Goal: Task Accomplishment & Management: Manage account settings

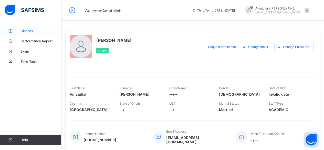
click at [29, 32] on span "Classes" at bounding box center [40, 31] width 41 height 4
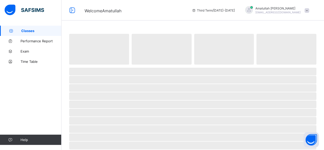
click at [29, 31] on span "Classes" at bounding box center [41, 31] width 40 height 4
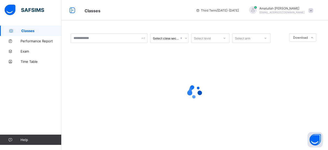
click at [29, 31] on span "Classes" at bounding box center [41, 31] width 40 height 4
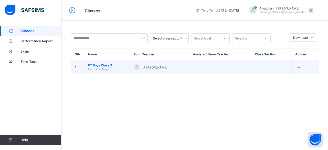
click at [95, 64] on span "FT Boys Class 3" at bounding box center [107, 65] width 38 height 4
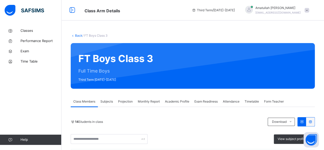
click at [125, 102] on span "Projection" at bounding box center [125, 101] width 15 height 5
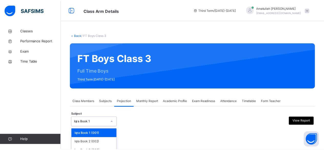
scroll to position [49, 0]
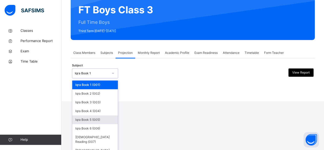
click at [97, 78] on div "option Iqra Book 5 (005) focused, 5 of 8. 8 results available. Use Up and Down …" at bounding box center [95, 73] width 46 height 10
drag, startPoint x: 116, startPoint y: 84, endPoint x: 109, endPoint y: 129, distance: 45.0
click at [111, 123] on div "Iqra Book 1 (001) Iqra Book 2 (002) Iqra Book 3 (003) Iqra Book 4 (004) Iqra Bo…" at bounding box center [95, 118] width 46 height 77
click at [105, 146] on div "[DEMOGRAPHIC_DATA] Memorisation (008)" at bounding box center [95, 152] width 46 height 13
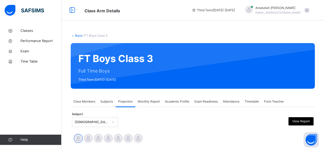
click at [232, 99] on div "Attendance" at bounding box center [231, 101] width 22 height 10
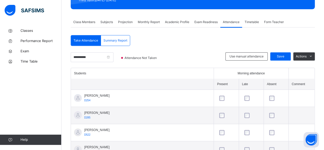
scroll to position [86, 0]
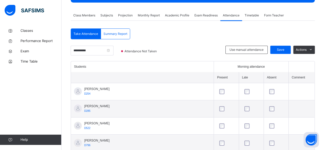
click at [126, 15] on span "Projection" at bounding box center [125, 15] width 15 height 5
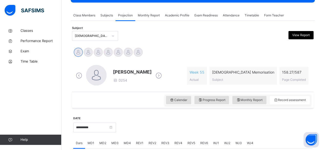
click at [160, 73] on icon at bounding box center [158, 76] width 9 height 8
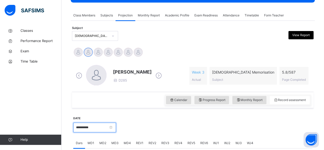
click at [83, 126] on input "**********" at bounding box center [94, 127] width 43 height 10
drag, startPoint x: 321, startPoint y: 68, endPoint x: 327, endPoint y: 77, distance: 10.5
click at [323, 77] on html "Class Arm Details Third Term / 2024-2025 Amatullah Ahmed shammizaman91@gmail.co…" at bounding box center [162, 106] width 324 height 384
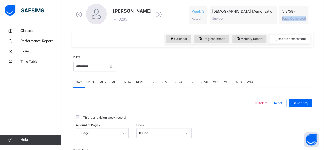
scroll to position [149, 0]
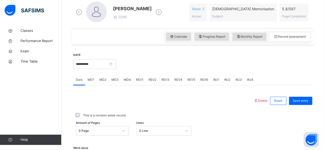
click at [88, 69] on div "**********" at bounding box center [94, 63] width 43 height 22
click at [90, 67] on input "**********" at bounding box center [94, 64] width 43 height 10
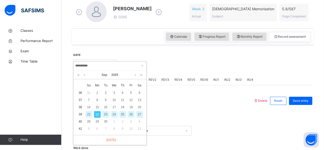
click at [88, 112] on div "21" at bounding box center [88, 114] width 7 height 7
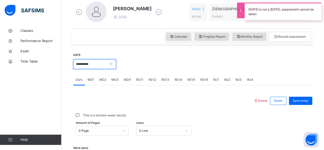
click at [89, 63] on input "**********" at bounding box center [94, 64] width 43 height 10
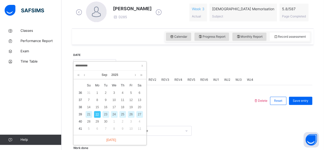
click at [80, 113] on td "39" at bounding box center [80, 114] width 8 height 7
click at [82, 115] on td "39" at bounding box center [80, 114] width 8 height 7
click at [138, 106] on div "20" at bounding box center [139, 107] width 7 height 7
type input "**********"
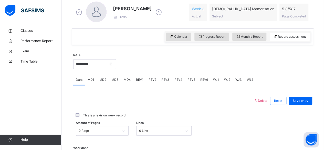
click at [125, 79] on span "MD4" at bounding box center [127, 79] width 7 height 5
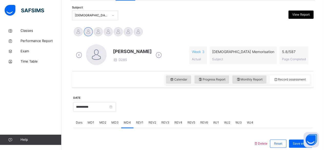
scroll to position [101, 0]
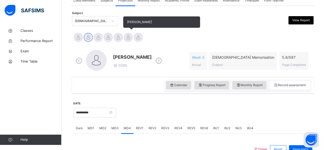
click at [126, 40] on div at bounding box center [128, 37] width 9 height 9
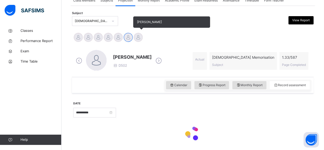
click at [137, 39] on div at bounding box center [138, 37] width 9 height 9
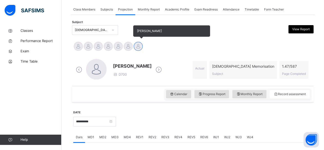
scroll to position [91, 0]
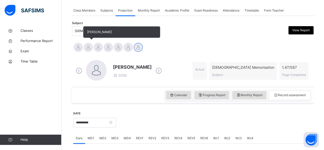
click at [90, 47] on div at bounding box center [88, 47] width 9 height 9
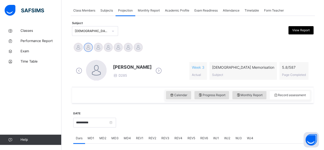
click at [126, 137] on span "MD4" at bounding box center [127, 138] width 7 height 5
drag, startPoint x: 322, startPoint y: 44, endPoint x: 325, endPoint y: 46, distance: 3.1
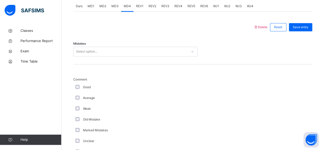
scroll to position [210, 0]
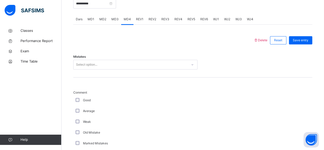
click at [75, 61] on div "Select option..." at bounding box center [135, 65] width 124 height 10
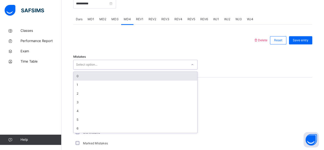
click at [79, 77] on div "0" at bounding box center [135, 76] width 124 height 9
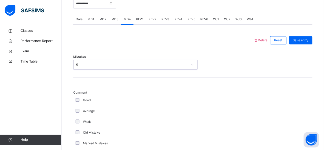
click at [288, 70] on div "Mistakes option 0, selected. 0 results available. Select is focused ,type to re…" at bounding box center [192, 62] width 239 height 30
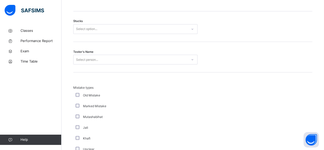
scroll to position [443, 0]
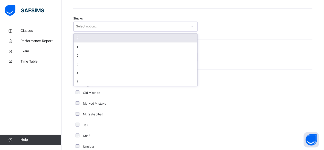
click at [193, 26] on icon at bounding box center [192, 26] width 3 height 5
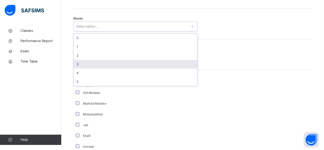
click at [76, 62] on div "3" at bounding box center [135, 64] width 124 height 9
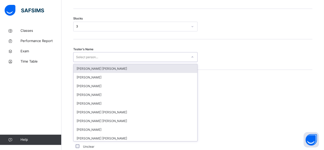
click at [78, 57] on div "Select person..." at bounding box center [87, 57] width 22 height 10
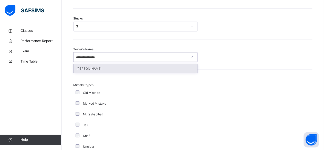
type input "**********"
click at [112, 68] on div "Abubakr Adem Ali" at bounding box center [135, 68] width 124 height 9
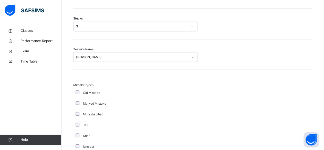
click at [143, 76] on div "Mistake types Old Mistake Marked Mistake Mutashabihat Jali Khafi Unclear Changi…" at bounding box center [192, 120] width 239 height 101
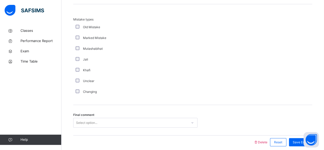
scroll to position [529, 0]
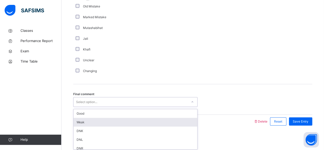
click at [96, 107] on div "option Weak focused, 2 of 6. 6 results available. Use Up and Down to choose opt…" at bounding box center [135, 102] width 124 height 10
click at [95, 121] on div "Weak" at bounding box center [135, 122] width 124 height 9
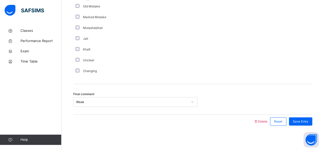
click at [212, 82] on div "Mistake types Old Mistake Marked Mistake Mutashabihat Jali Khafi Unclear Changi…" at bounding box center [192, 34] width 239 height 101
click at [300, 117] on div "Save Entry" at bounding box center [300, 121] width 23 height 8
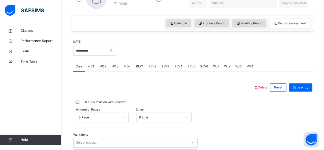
scroll to position [234, 0]
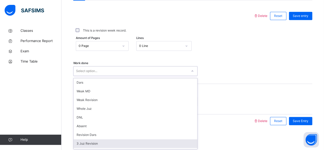
click at [176, 76] on div "option 3 Juz Revision focused, 8 of 16. 16 results available. Use Up and Down t…" at bounding box center [135, 71] width 124 height 10
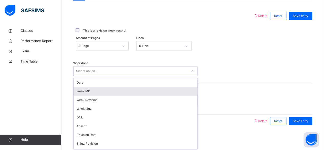
click at [124, 90] on div "Weak MD" at bounding box center [135, 91] width 124 height 9
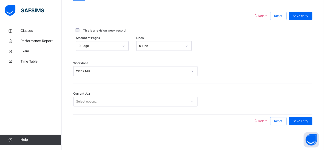
click at [151, 90] on div "Current Juz Select option..." at bounding box center [192, 99] width 239 height 30
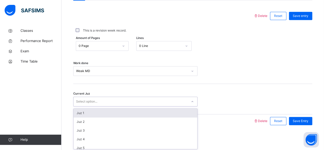
click at [150, 98] on div "Select option..." at bounding box center [130, 101] width 114 height 8
type input "*"
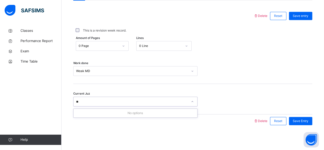
type input "**"
click at [280, 63] on div "Work done Weak MD" at bounding box center [192, 68] width 239 height 30
type input "***"
type input "*"
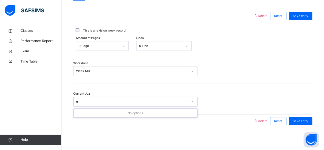
type input "*"
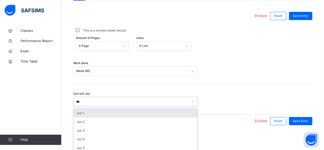
scroll to position [240, 0]
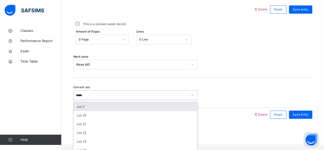
type input "******"
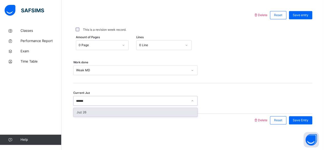
scroll to position [234, 0]
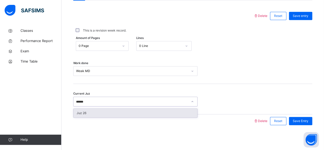
click at [149, 111] on div "Juz 26" at bounding box center [135, 112] width 124 height 9
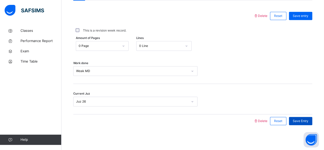
click at [298, 123] on div "Save Entry" at bounding box center [300, 121] width 23 height 8
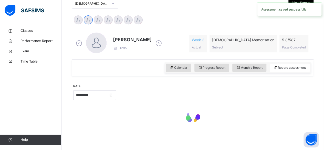
click at [298, 123] on div at bounding box center [192, 116] width 239 height 22
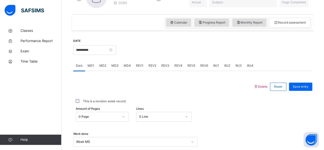
scroll to position [162, 0]
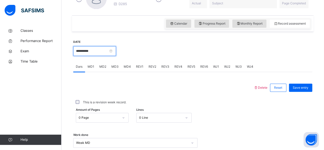
click at [95, 52] on input "**********" at bounding box center [94, 51] width 43 height 10
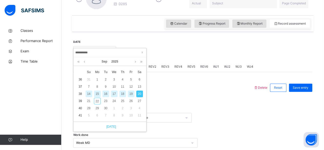
click at [113, 127] on link "Today" at bounding box center [110, 126] width 12 height 5
type input "**********"
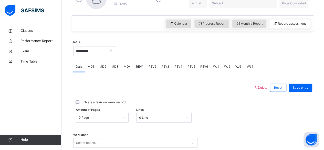
drag, startPoint x: 255, startPoint y: 24, endPoint x: 255, endPoint y: 35, distance: 11.3
click at [255, 24] on span "Monthly Report" at bounding box center [249, 23] width 26 height 5
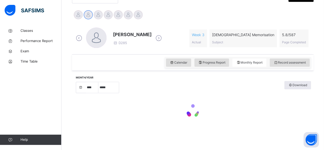
select select "****"
select select "*"
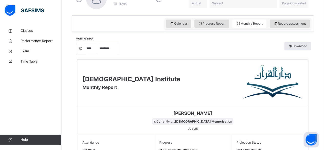
drag, startPoint x: 321, startPoint y: 82, endPoint x: 327, endPoint y: 83, distance: 6.3
click at [323, 83] on html "Class Arm Details Third Term / 2024-2025 Amatullah Ahmed shammizaman91@gmail.co…" at bounding box center [162, 148] width 324 height 620
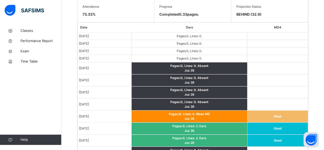
scroll to position [299, 0]
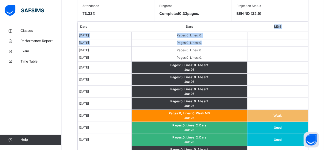
click at [234, 40] on table "Date Dars MD4 Sep 1, 2025 Pages: 0 , Lines: 0 . Sep 2, 2025 Pages: 0 , Lines: 0…" at bounding box center [193, 132] width 230 height 221
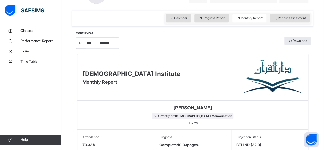
drag, startPoint x: 322, startPoint y: 60, endPoint x: 326, endPoint y: 71, distance: 11.2
click at [323, 71] on html "Class Arm Details Third Term / 2024-2025 Amatullah Ahmed shammizaman91@gmail.co…" at bounding box center [162, 142] width 324 height 620
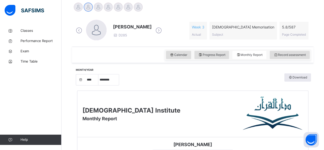
scroll to position [128, 0]
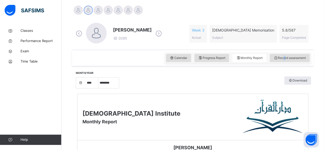
click at [287, 58] on span "Record assessment" at bounding box center [289, 58] width 32 height 5
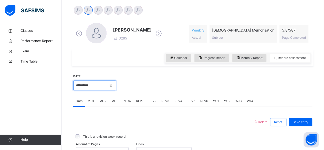
click at [98, 88] on input "**********" at bounding box center [94, 85] width 43 height 10
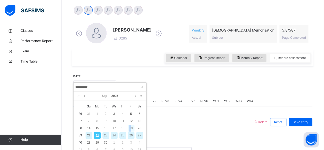
click at [130, 127] on div "19" at bounding box center [131, 128] width 7 height 7
type input "**********"
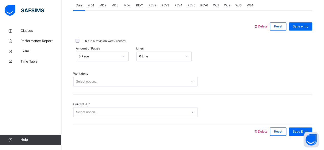
scroll to position [234, 0]
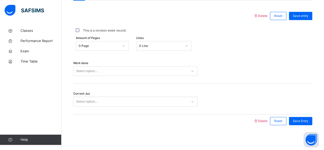
click at [86, 73] on div "Select option..." at bounding box center [135, 71] width 124 height 10
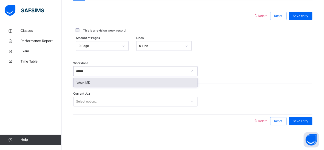
type input "*******"
click at [86, 80] on div "Weak MD" at bounding box center [135, 82] width 124 height 9
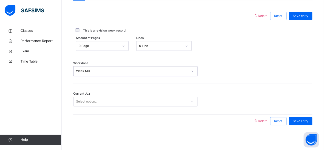
click at [83, 101] on div "Select option..." at bounding box center [86, 101] width 21 height 10
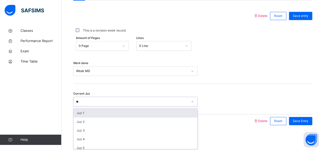
type input "**"
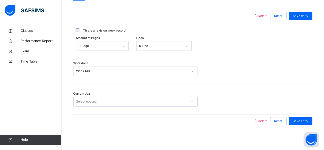
click at [273, 51] on div "Amount of Pages 0 Page Lines 0 Line" at bounding box center [192, 45] width 239 height 15
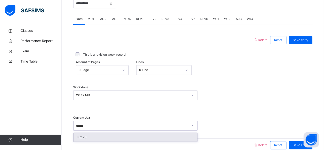
scroll to position [195, 0]
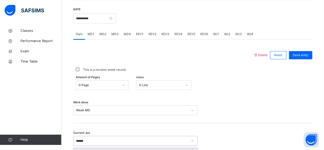
type input "******"
click at [164, 128] on div "Current Juz option Juz 26 focused, 26 of 30. 1 result available for search term…" at bounding box center [192, 138] width 239 height 30
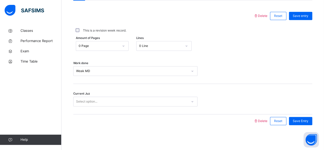
click at [152, 106] on div "Select option..." at bounding box center [135, 101] width 124 height 10
type input "*"
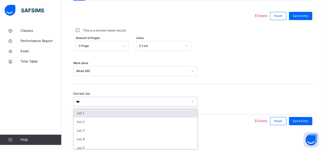
type input "***"
click at [226, 56] on div "Work done Weak MD" at bounding box center [192, 68] width 239 height 30
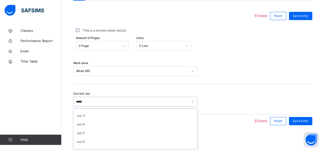
scroll to position [6, 0]
type input "******"
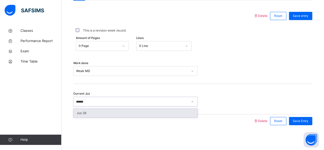
scroll to position [0, 0]
click at [106, 110] on div "Juz 26" at bounding box center [135, 112] width 124 height 9
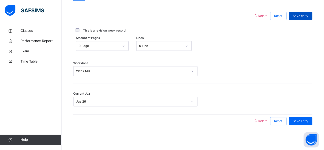
click at [310, 18] on div "Save entry" at bounding box center [300, 16] width 23 height 8
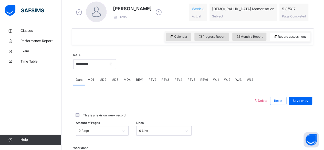
scroll to position [144, 0]
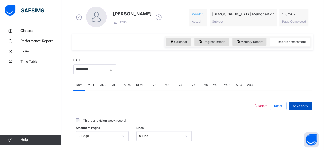
click at [308, 107] on div "Save entry" at bounding box center [300, 106] width 23 height 8
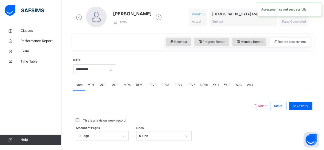
click at [253, 50] on div "**********" at bounding box center [192, 137] width 241 height 175
click at [249, 34] on div "**********" at bounding box center [192, 106] width 241 height 240
click at [251, 41] on span "Monthly Report" at bounding box center [249, 41] width 26 height 5
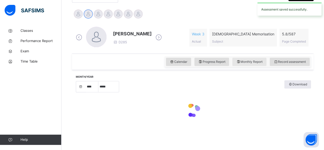
select select "****"
select select "*"
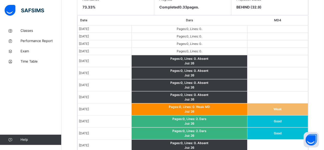
scroll to position [314, 0]
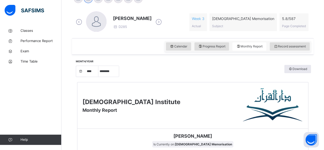
click at [283, 45] on div "Record assessment" at bounding box center [289, 46] width 40 height 8
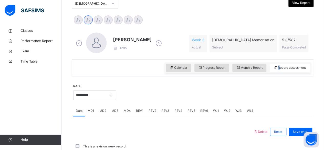
scroll to position [139, 0]
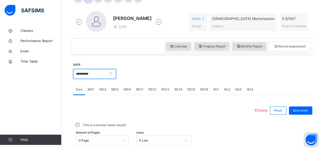
click at [93, 74] on input "**********" at bounding box center [94, 74] width 43 height 10
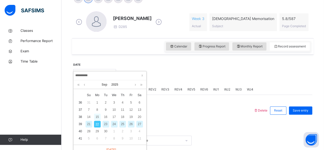
click at [98, 118] on div "15" at bounding box center [97, 116] width 7 height 7
type input "**********"
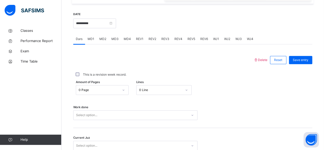
scroll to position [191, 0]
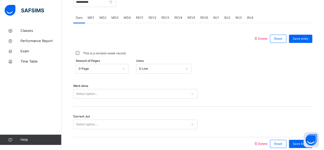
click at [169, 73] on div "0 Line" at bounding box center [163, 69] width 55 height 10
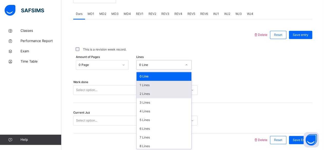
scroll to position [215, 0]
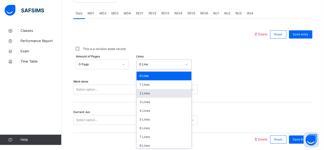
click at [149, 90] on div "2 Lines" at bounding box center [163, 93] width 55 height 9
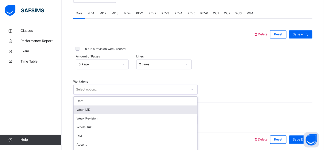
scroll to position [234, 0]
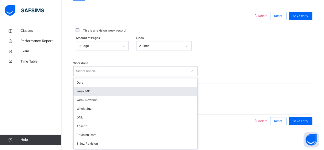
click at [144, 76] on div "option Weak MD focused, 2 of 16. 16 results available. Use Up and Down to choos…" at bounding box center [135, 71] width 124 height 10
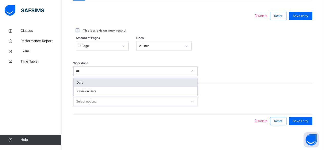
type input "****"
click at [87, 81] on div "Dars" at bounding box center [135, 82] width 124 height 9
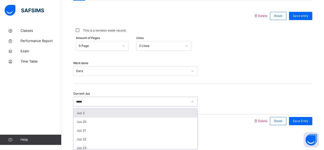
type input "******"
click at [92, 114] on div "Juz 26" at bounding box center [135, 112] width 124 height 9
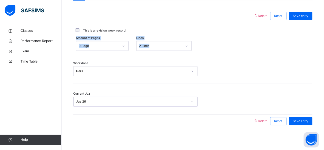
drag, startPoint x: 247, startPoint y: 38, endPoint x: 265, endPoint y: 35, distance: 18.1
click at [265, 35] on div "Delete Reset Save entry This is a revision week record. Amount of Pages 0 Page …" at bounding box center [192, 68] width 239 height 118
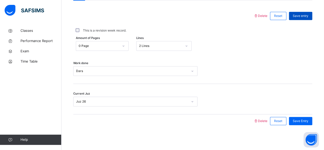
click at [301, 16] on span "Save entry" at bounding box center [300, 16] width 16 height 5
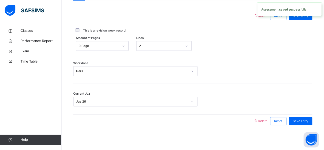
drag, startPoint x: 320, startPoint y: 106, endPoint x: 323, endPoint y: 104, distance: 3.8
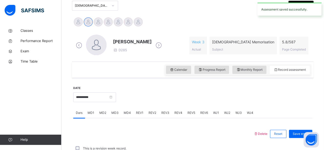
scroll to position [116, 0]
drag, startPoint x: 246, startPoint y: 68, endPoint x: 264, endPoint y: 80, distance: 21.8
click at [248, 66] on div "Monthly Report" at bounding box center [249, 70] width 34 height 8
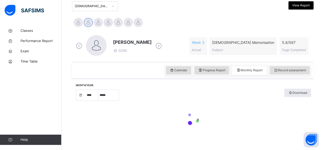
select select "****"
select select "*"
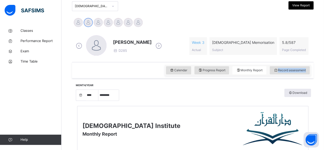
drag, startPoint x: 320, startPoint y: 69, endPoint x: 327, endPoint y: 75, distance: 9.7
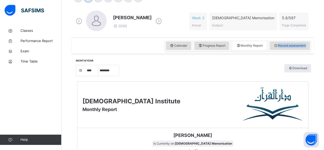
scroll to position [139, 0]
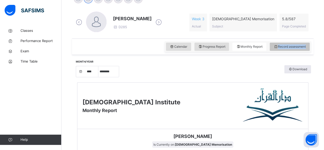
click at [275, 49] on div "Record assessment" at bounding box center [289, 46] width 40 height 8
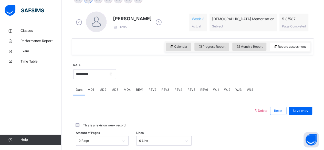
click at [323, 71] on html "Class Arm Details Third Term / 2024-2025 Amatullah Ahmed shammizaman91@gmail.co…" at bounding box center [162, 53] width 324 height 384
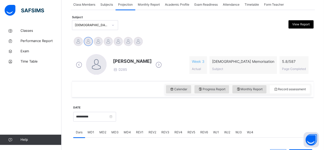
scroll to position [94, 0]
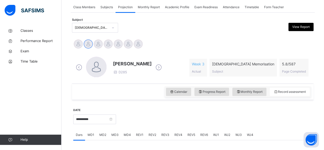
click at [79, 68] on icon at bounding box center [78, 67] width 9 height 8
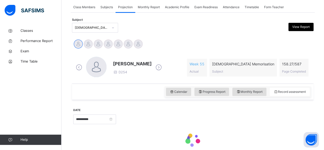
click at [130, 105] on div "**********" at bounding box center [192, 129] width 239 height 54
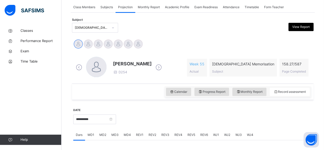
click at [132, 64] on span "Abubakr Adem Ali" at bounding box center [132, 63] width 39 height 7
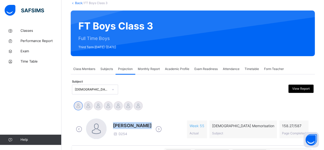
scroll to position [32, 0]
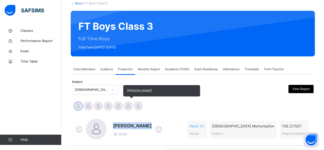
click at [126, 110] on div at bounding box center [128, 105] width 9 height 9
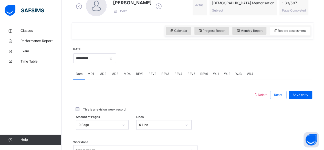
scroll to position [175, 0]
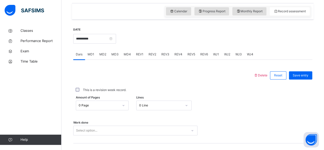
click at [125, 52] on span "MD4" at bounding box center [127, 54] width 7 height 5
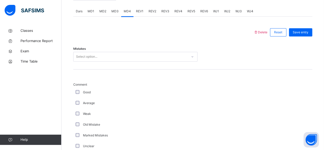
scroll to position [225, 0]
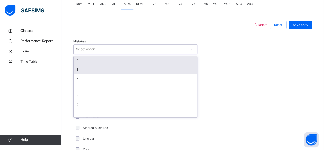
click at [83, 71] on div "1" at bounding box center [135, 69] width 124 height 9
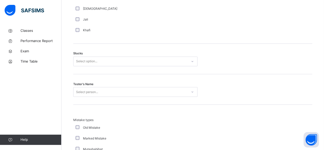
scroll to position [410, 0]
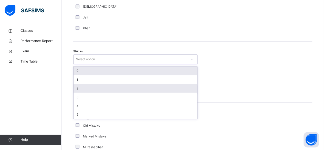
click at [80, 87] on div "2" at bounding box center [135, 88] width 124 height 9
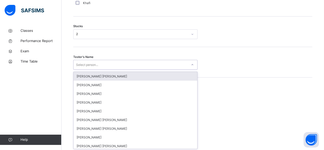
scroll to position [435, 0]
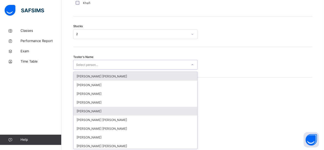
click at [86, 110] on div "Ammar Osman" at bounding box center [135, 110] width 124 height 9
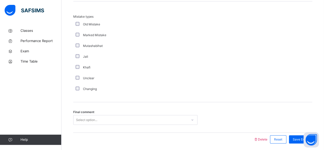
scroll to position [529, 0]
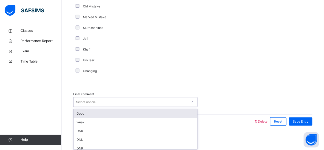
click at [76, 114] on div "Good" at bounding box center [135, 113] width 124 height 9
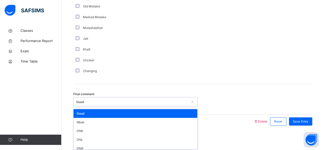
scroll to position [12, 0]
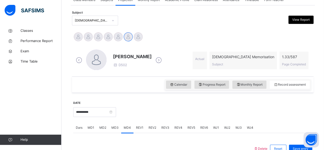
click at [216, 71] on div "Ibrahim Yusuf D502 Actual Quran Memorisation Subject 1.33 / 587 Page Completed" at bounding box center [192, 60] width 236 height 22
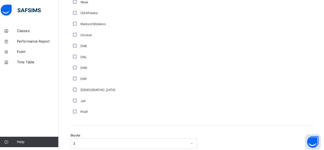
scroll to position [292, 0]
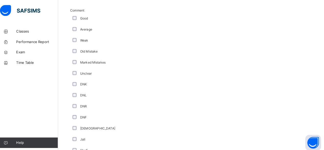
click at [149, 112] on div "DNF" at bounding box center [136, 114] width 125 height 5
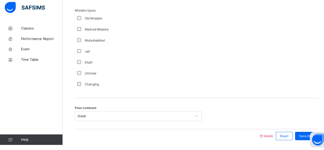
scroll to position [529, 0]
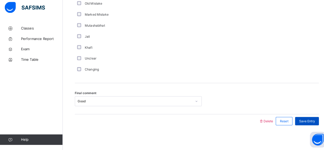
click at [302, 121] on span "Save Entry" at bounding box center [300, 121] width 16 height 5
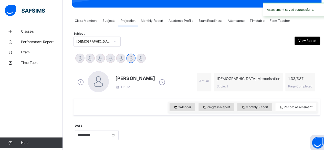
scroll to position [81, 0]
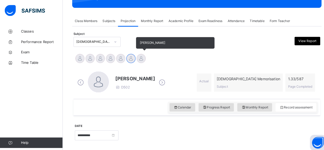
click at [135, 58] on div at bounding box center [138, 57] width 9 height 9
click at [125, 56] on div at bounding box center [128, 57] width 9 height 9
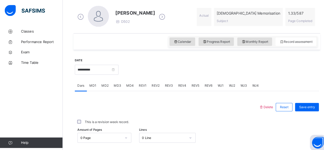
scroll to position [144, 0]
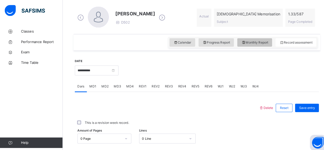
click at [242, 44] on div "Monthly Report" at bounding box center [249, 41] width 34 height 8
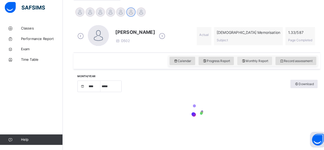
select select "****"
select select "*"
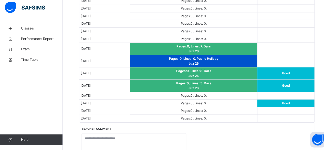
scroll to position [384, 0]
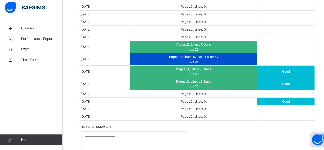
click at [107, 67] on td "Sep 18, 2025" at bounding box center [103, 73] width 50 height 12
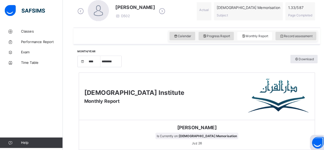
scroll to position [149, 0]
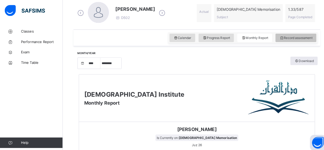
click at [295, 40] on div "Record assessment" at bounding box center [289, 37] width 40 height 8
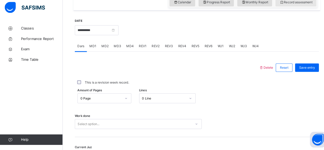
scroll to position [181, 0]
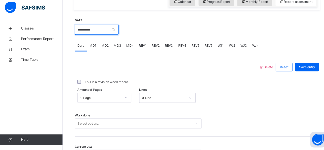
click at [116, 30] on input "**********" at bounding box center [94, 32] width 43 height 10
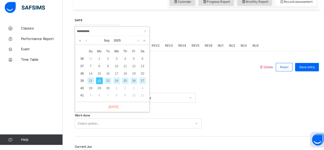
click at [87, 81] on div "21" at bounding box center [88, 82] width 7 height 7
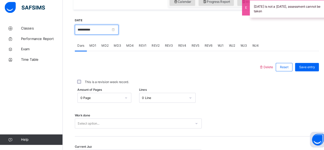
click at [116, 35] on input "**********" at bounding box center [94, 32] width 43 height 10
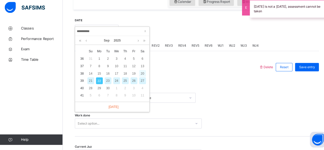
click at [139, 75] on div "20" at bounding box center [139, 74] width 7 height 7
type input "**********"
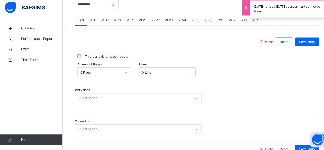
scroll to position [234, 0]
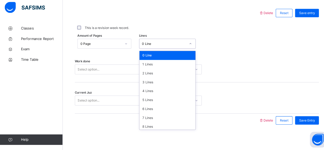
click at [234, 76] on div "Work done Select option..." at bounding box center [192, 68] width 239 height 30
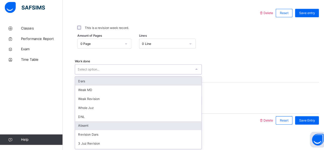
click at [93, 124] on div "Absent" at bounding box center [135, 126] width 124 height 9
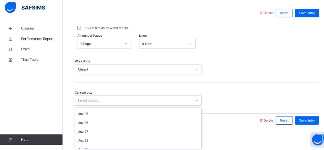
scroll to position [221, 0]
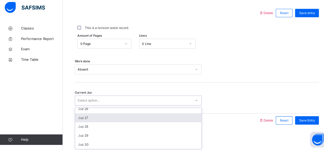
click at [90, 114] on div "Juz 27" at bounding box center [135, 118] width 124 height 9
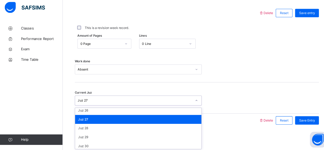
scroll to position [219, 0]
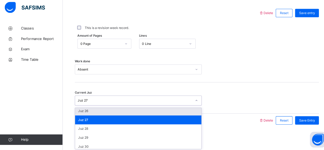
click at [89, 113] on div "Juz 26" at bounding box center [135, 111] width 124 height 9
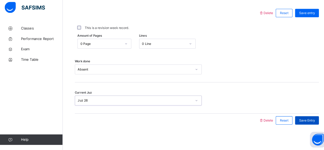
click at [304, 121] on span "Save Entry" at bounding box center [300, 120] width 16 height 5
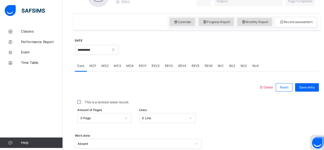
scroll to position [158, 0]
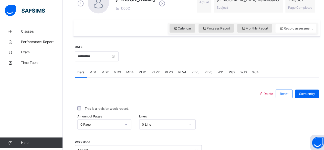
click at [124, 71] on span "MD4" at bounding box center [127, 70] width 7 height 5
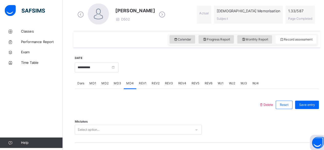
scroll to position [147, 0]
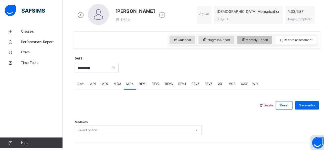
click at [260, 40] on span "Monthly Report" at bounding box center [249, 39] width 26 height 5
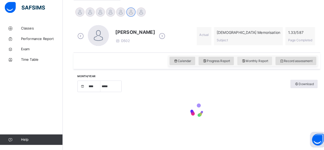
select select "****"
select select "*"
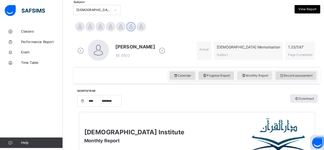
scroll to position [112, 0]
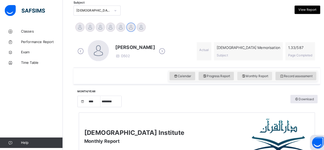
click at [262, 76] on span "Monthly Report" at bounding box center [249, 74] width 26 height 5
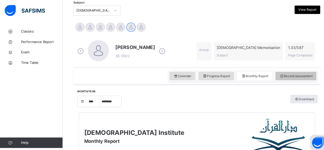
click at [295, 74] on span "Record assessment" at bounding box center [289, 74] width 32 height 5
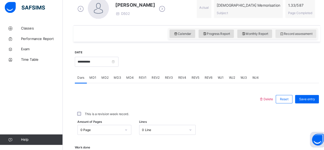
scroll to position [156, 0]
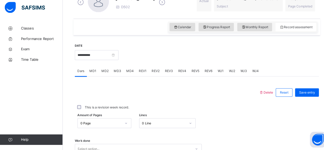
click at [127, 73] on span "MD4" at bounding box center [127, 72] width 7 height 5
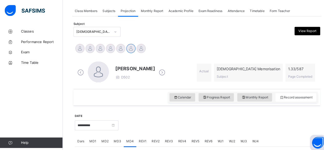
scroll to position [89, 0]
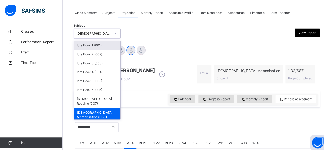
click at [150, 96] on div "Calendar Progress Report Monthly Report Record assessment" at bounding box center [192, 97] width 241 height 16
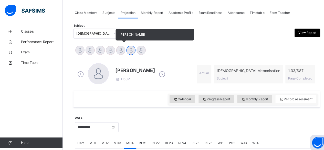
click at [117, 51] on div at bounding box center [118, 49] width 9 height 9
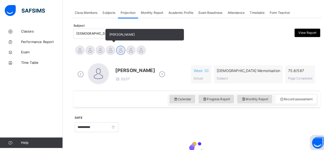
click at [108, 49] on div at bounding box center [108, 49] width 9 height 9
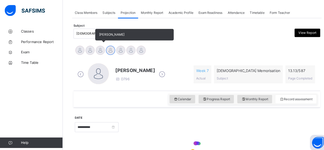
click at [96, 51] on div at bounding box center [98, 49] width 9 height 9
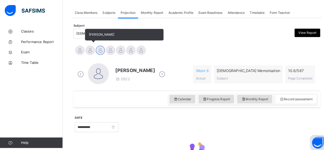
click at [89, 51] on div at bounding box center [88, 49] width 9 height 9
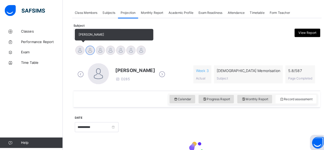
click at [77, 50] on div at bounding box center [78, 49] width 9 height 9
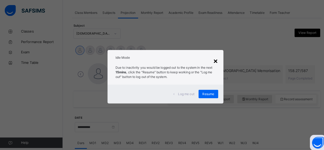
click at [211, 62] on div "×" at bounding box center [211, 59] width 5 height 11
click at [202, 92] on span "Resume" at bounding box center [204, 92] width 12 height 5
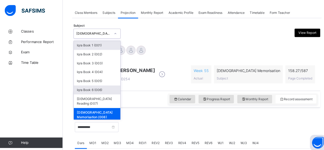
click at [89, 83] on div "Iqra Book 6 (006)" at bounding box center [95, 87] width 46 height 9
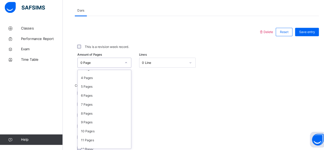
scroll to position [32, 0]
click at [100, 140] on div "11 Pages" at bounding box center [102, 139] width 52 height 9
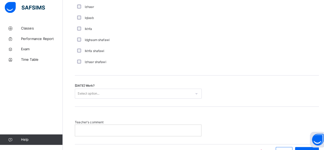
scroll to position [397, 0]
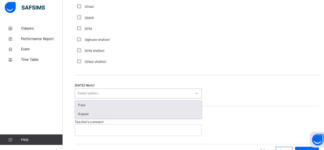
click at [84, 112] on div "Repeat" at bounding box center [135, 114] width 124 height 9
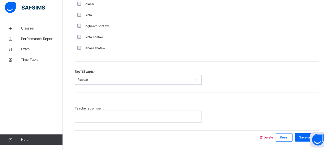
scroll to position [426, 0]
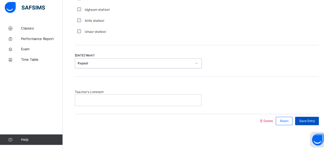
click at [309, 117] on div "Save Entry" at bounding box center [300, 121] width 23 height 8
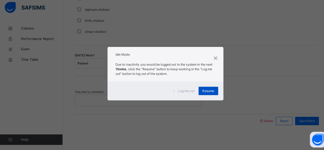
click at [208, 94] on div "Resume" at bounding box center [203, 92] width 19 height 8
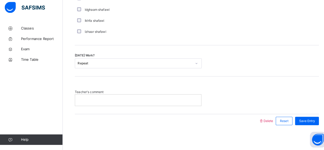
click at [209, 95] on div "Teacher's comment" at bounding box center [192, 99] width 239 height 16
drag, startPoint x: 209, startPoint y: 95, endPoint x: 208, endPoint y: 145, distance: 49.7
click at [209, 96] on div "Teacher's comment" at bounding box center [192, 99] width 239 height 16
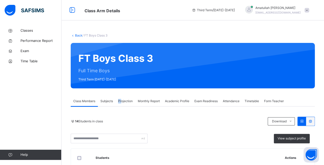
drag, startPoint x: 119, startPoint y: 98, endPoint x: 122, endPoint y: 103, distance: 5.7
click at [122, 103] on div "Projection" at bounding box center [125, 101] width 20 height 10
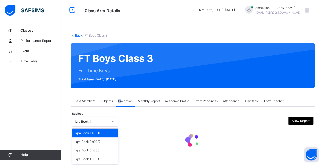
click at [101, 126] on div "Iqra Book 1" at bounding box center [95, 122] width 46 height 10
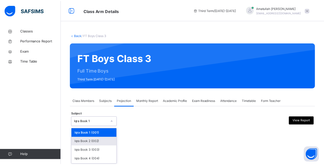
scroll to position [39, 0]
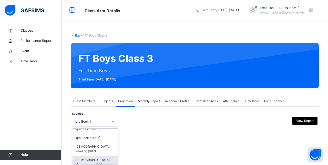
click at [107, 157] on div "Quran Memorisation (008)" at bounding box center [95, 162] width 46 height 13
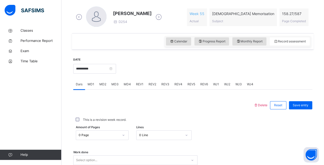
scroll to position [201, 0]
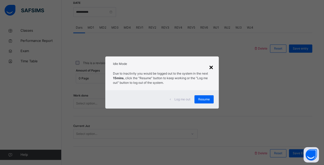
click at [212, 67] on div "×" at bounding box center [211, 67] width 5 height 11
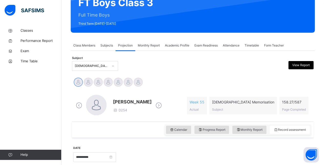
scroll to position [55, 0]
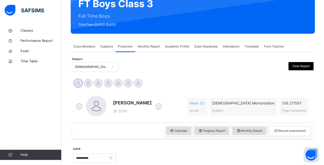
click at [161, 107] on icon at bounding box center [158, 107] width 9 height 8
click at [160, 106] on div "Ahmed Selami D285 Week 3 Actual Quran Memorisation Subject 5.93 / 587 Page Comp…" at bounding box center [192, 107] width 236 height 22
click at [154, 106] on icon at bounding box center [158, 107] width 9 height 8
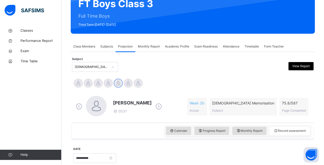
click at [154, 107] on icon at bounding box center [158, 107] width 9 height 8
click at [79, 107] on icon at bounding box center [78, 107] width 9 height 8
click at [78, 108] on icon at bounding box center [78, 107] width 9 height 8
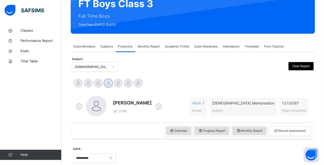
click at [77, 108] on icon at bounding box center [78, 107] width 9 height 8
click at [77, 109] on icon at bounding box center [78, 107] width 9 height 8
click at [159, 107] on icon at bounding box center [158, 107] width 9 height 8
click at [154, 106] on icon at bounding box center [158, 107] width 9 height 8
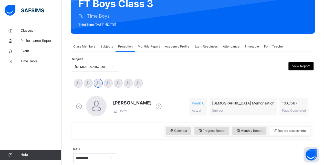
click at [154, 106] on icon at bounding box center [158, 107] width 9 height 8
drag, startPoint x: 154, startPoint y: 106, endPoint x: 150, endPoint y: 105, distance: 4.7
click at [154, 105] on icon at bounding box center [158, 107] width 9 height 8
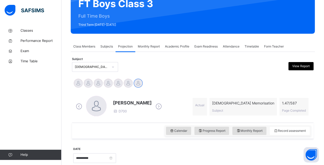
click at [77, 108] on icon at bounding box center [78, 107] width 9 height 8
click at [77, 107] on icon at bounding box center [78, 107] width 9 height 8
click at [79, 107] on icon at bounding box center [78, 107] width 9 height 8
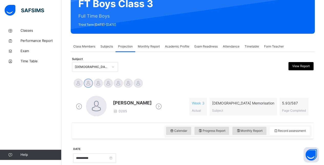
click at [79, 106] on icon at bounding box center [78, 107] width 9 height 8
click at [160, 104] on icon at bounding box center [158, 107] width 9 height 8
click at [154, 106] on icon at bounding box center [158, 107] width 9 height 8
click at [154, 105] on icon at bounding box center [158, 107] width 9 height 8
click at [155, 106] on icon at bounding box center [158, 107] width 9 height 8
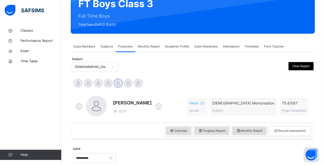
click at [154, 105] on icon at bounding box center [158, 107] width 9 height 8
click at [154, 106] on icon at bounding box center [158, 107] width 9 height 8
drag, startPoint x: 75, startPoint y: 101, endPoint x: 77, endPoint y: 98, distance: 3.0
click at [77, 99] on div "Idris Boquizada D700" at bounding box center [118, 107] width 89 height 22
click at [76, 99] on div "Idris Boquizada D700" at bounding box center [118, 107] width 89 height 22
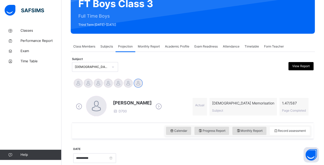
click at [75, 102] on div "Idris Boquizada D700" at bounding box center [118, 107] width 89 height 22
drag, startPoint x: 75, startPoint y: 104, endPoint x: 78, endPoint y: 104, distance: 3.3
click at [76, 104] on icon at bounding box center [78, 107] width 9 height 8
click at [79, 105] on icon at bounding box center [78, 107] width 9 height 8
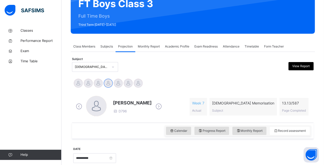
click at [79, 105] on icon at bounding box center [78, 107] width 9 height 8
click at [161, 105] on icon at bounding box center [158, 107] width 9 height 8
click at [154, 104] on icon at bounding box center [158, 107] width 9 height 8
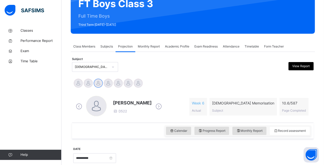
click at [154, 105] on icon at bounding box center [158, 107] width 9 height 8
click at [154, 103] on icon at bounding box center [158, 107] width 9 height 8
click at [154, 105] on icon at bounding box center [158, 107] width 9 height 8
drag, startPoint x: 152, startPoint y: 104, endPoint x: 152, endPoint y: 107, distance: 3.4
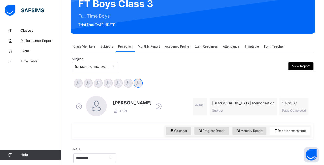
click at [154, 106] on icon at bounding box center [158, 107] width 9 height 8
click at [159, 107] on icon at bounding box center [158, 107] width 9 height 8
click at [154, 110] on icon at bounding box center [158, 107] width 9 height 8
click at [154, 108] on icon at bounding box center [158, 107] width 9 height 8
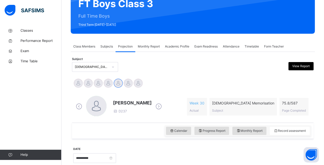
click at [154, 108] on icon at bounding box center [158, 107] width 9 height 8
click at [154, 110] on icon at bounding box center [158, 107] width 9 height 8
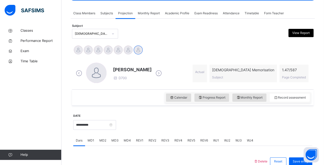
scroll to position [91, 0]
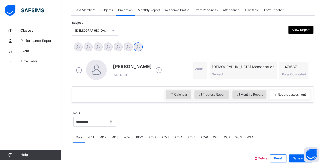
click at [108, 32] on div at bounding box center [112, 31] width 9 height 8
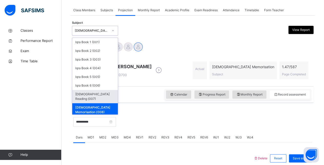
click at [78, 91] on div "[DEMOGRAPHIC_DATA] Reading (007)" at bounding box center [95, 96] width 46 height 13
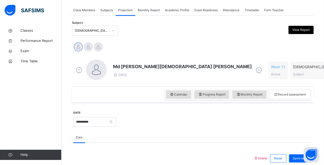
click at [254, 68] on icon at bounding box center [258, 71] width 9 height 8
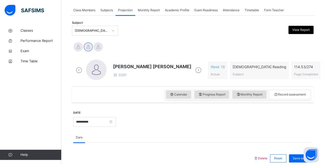
click at [152, 66] on span "[PERSON_NAME] [PERSON_NAME]" at bounding box center [152, 66] width 78 height 7
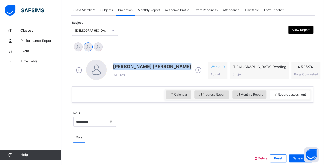
click at [152, 66] on span "[PERSON_NAME] [PERSON_NAME]" at bounding box center [152, 66] width 78 height 7
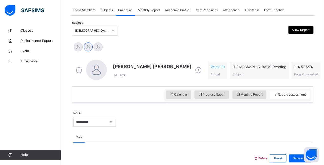
click at [87, 13] on div "Class Members" at bounding box center [84, 10] width 27 height 10
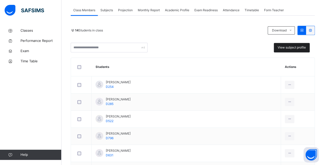
click at [304, 51] on div "View subject profile" at bounding box center [292, 47] width 36 height 9
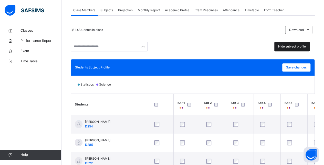
click at [297, 48] on span "Hide subject profile" at bounding box center [292, 46] width 28 height 5
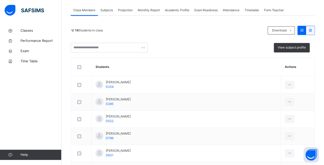
click at [119, 8] on span "Projection" at bounding box center [125, 10] width 15 height 5
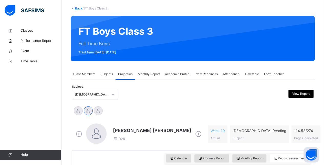
scroll to position [25, 0]
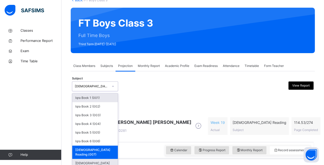
click at [102, 159] on div "[DEMOGRAPHIC_DATA] Memorisation (008)" at bounding box center [95, 165] width 46 height 13
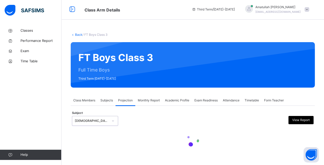
scroll to position [35, 0]
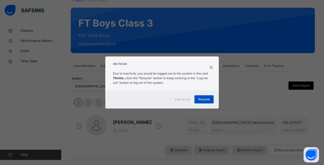
click at [203, 99] on span "Resume" at bounding box center [204, 99] width 12 height 5
click at [199, 96] on div "Resume" at bounding box center [203, 99] width 19 height 8
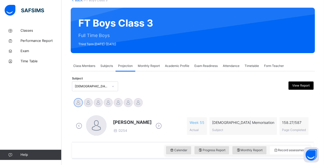
click at [161, 128] on icon at bounding box center [158, 126] width 9 height 8
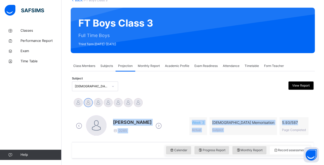
drag, startPoint x: 322, startPoint y: 101, endPoint x: 327, endPoint y: 103, distance: 5.7
click at [319, 121] on div "Back / FT Boys Class 3 FT Boys Class 3 Full Time Boys Third Term 2024-2025 Clas…" at bounding box center [192, 111] width 262 height 243
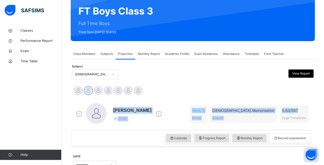
scroll to position [50, 0]
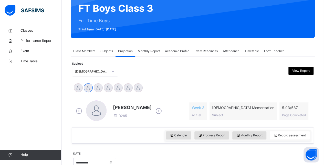
click at [223, 75] on div at bounding box center [223, 72] width 58 height 10
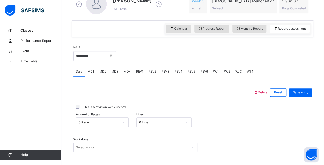
scroll to position [157, 0]
click at [125, 74] on span "MD4" at bounding box center [127, 72] width 7 height 5
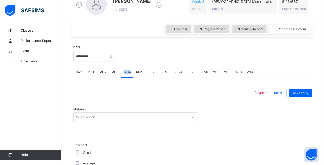
click at [125, 74] on span "MD4" at bounding box center [127, 72] width 7 height 5
click at [91, 95] on div at bounding box center [163, 92] width 175 height 13
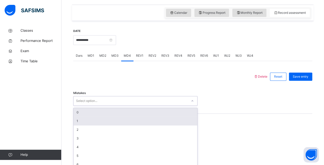
scroll to position [178, 0]
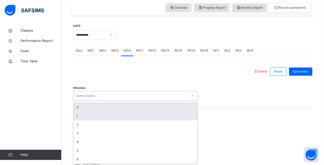
click at [97, 101] on div "option 0 focused, 1 of 7. 7 results available. Use Up and Down to choose option…" at bounding box center [135, 96] width 124 height 10
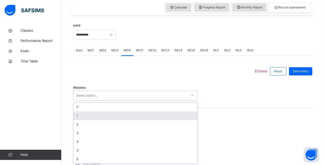
click at [97, 115] on div "1" at bounding box center [135, 116] width 124 height 9
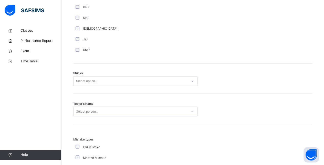
scroll to position [383, 0]
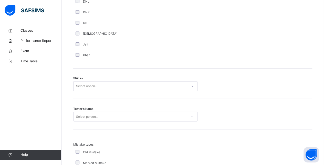
click at [171, 86] on div "Select option..." at bounding box center [130, 86] width 114 height 8
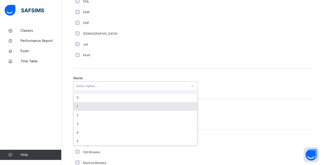
click at [80, 105] on div "1" at bounding box center [135, 106] width 124 height 9
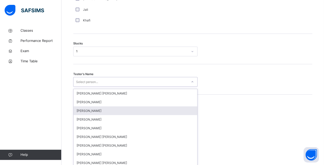
click at [85, 87] on div "option Ahmed Selami focused, 3 of 90. 90 results available. Use Up and Down to …" at bounding box center [135, 82] width 124 height 10
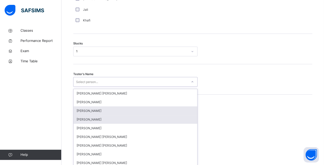
scroll to position [420, 0]
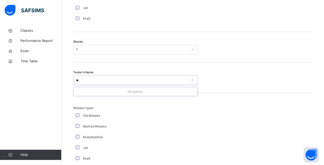
type input "*"
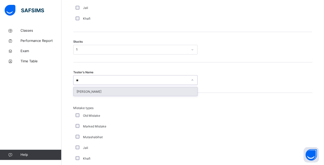
type input "*"
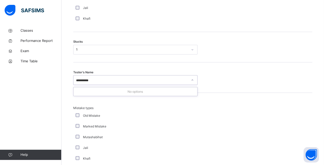
type input "*********"
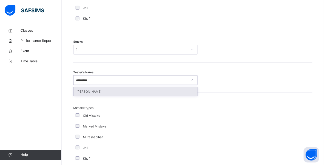
click at [115, 94] on div "Ammar Osman" at bounding box center [135, 91] width 124 height 9
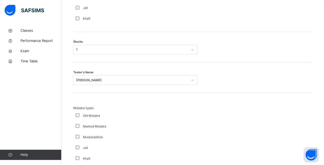
drag, startPoint x: 123, startPoint y: 114, endPoint x: 145, endPoint y: 114, distance: 21.5
click at [135, 114] on div "Old Mistake" at bounding box center [136, 115] width 125 height 5
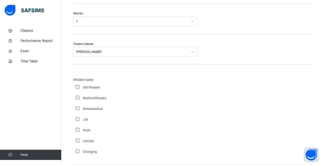
scroll to position [457, 0]
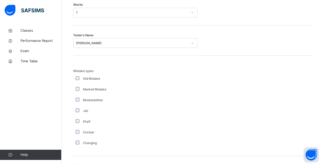
click at [77, 140] on div "Changing" at bounding box center [137, 143] width 128 height 11
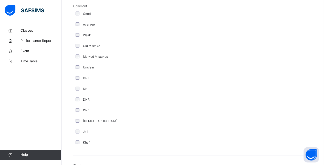
scroll to position [295, 0]
click at [77, 69] on div "Unclear" at bounding box center [136, 68] width 125 height 5
click at [76, 65] on div "Unclear" at bounding box center [137, 68] width 128 height 11
drag, startPoint x: 84, startPoint y: 73, endPoint x: 81, endPoint y: 71, distance: 3.7
click at [82, 72] on div "Comment Good Average Weak Old Mistake Marked Mistakes Unclear DNK DNL DNR DNF M…" at bounding box center [137, 77] width 128 height 144
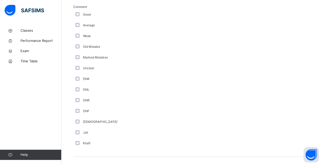
click at [76, 69] on div "Unclear" at bounding box center [136, 68] width 125 height 5
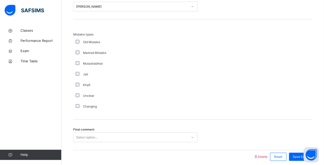
scroll to position [499, 0]
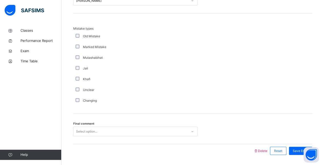
click at [76, 101] on div "Changing" at bounding box center [137, 100] width 128 height 11
click at [78, 91] on div "Unclear" at bounding box center [136, 90] width 125 height 5
click at [77, 90] on div "Unclear" at bounding box center [136, 90] width 125 height 5
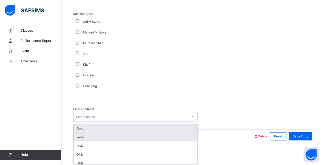
drag, startPoint x: 99, startPoint y: 129, endPoint x: 98, endPoint y: 132, distance: 2.8
click at [98, 122] on div "option Good focused, 1 of 6. 6 results available. Use Up and Down to choose opt…" at bounding box center [135, 117] width 124 height 10
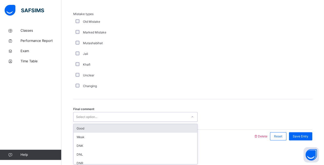
click at [93, 126] on div "Good" at bounding box center [135, 128] width 124 height 9
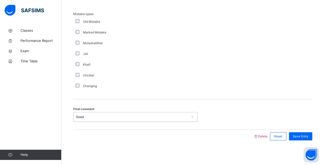
click at [312, 45] on div "Mistake types Old Mistake Marked Mistake Mutashabihat Jali Khafi Unclear Changi…" at bounding box center [192, 52] width 239 height 80
click at [304, 135] on span "Save Entry" at bounding box center [300, 136] width 16 height 5
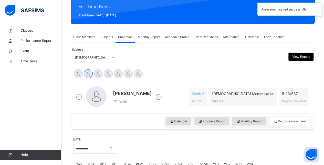
scroll to position [63, 0]
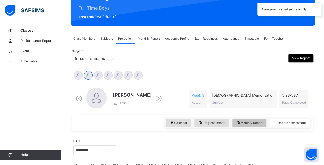
click at [244, 124] on span "Monthly Report" at bounding box center [249, 123] width 26 height 5
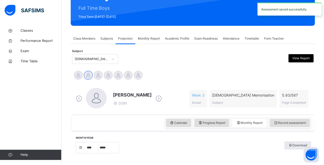
select select "****"
select select "*"
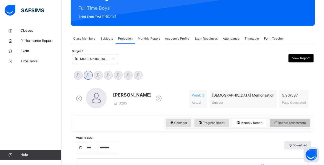
click at [285, 126] on div "Record assessment" at bounding box center [289, 123] width 40 height 8
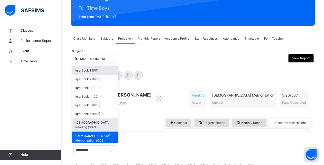
click at [80, 122] on div "Quran Reading (007)" at bounding box center [95, 124] width 46 height 13
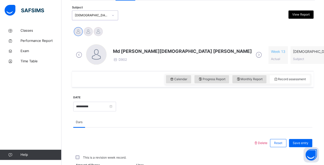
scroll to position [108, 0]
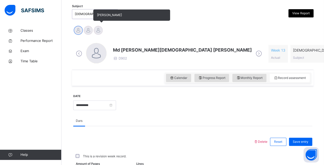
click at [97, 30] on div at bounding box center [98, 30] width 9 height 9
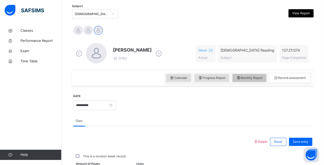
click at [256, 76] on span "Monthly Report" at bounding box center [249, 78] width 26 height 5
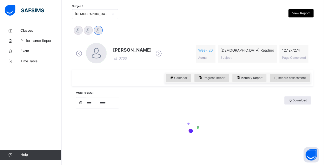
select select "****"
select select "*"
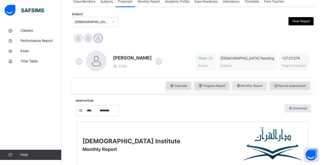
scroll to position [96, 0]
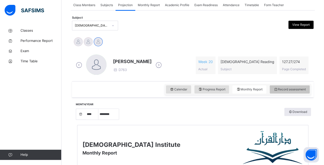
click at [296, 90] on span "Record assessment" at bounding box center [289, 89] width 32 height 5
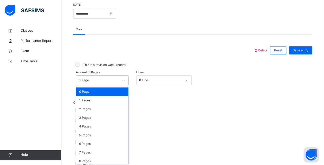
scroll to position [200, 0]
click at [3, 160] on link "Help" at bounding box center [30, 155] width 61 height 10
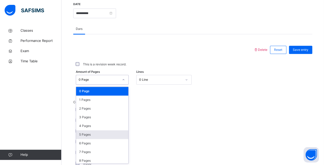
click at [80, 132] on div "5 Pages" at bounding box center [102, 134] width 52 height 9
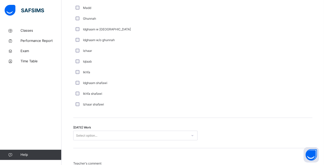
scroll to position [356, 0]
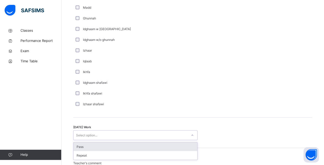
click at [80, 147] on div "Pass" at bounding box center [135, 147] width 124 height 9
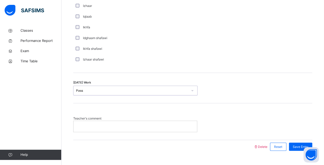
scroll to position [402, 0]
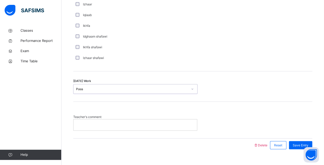
click at [83, 121] on div at bounding box center [134, 124] width 123 height 11
click at [285, 126] on div "Teacher's comment" at bounding box center [192, 123] width 239 height 16
click at [173, 124] on p at bounding box center [135, 125] width 116 height 5
click at [303, 145] on span "Save Entry" at bounding box center [300, 145] width 16 height 5
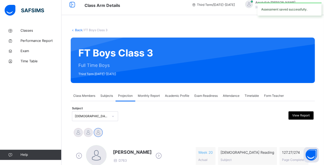
scroll to position [5, 0]
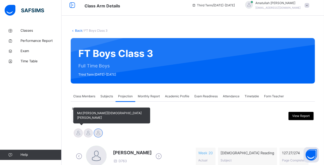
click at [75, 132] on div at bounding box center [78, 133] width 9 height 9
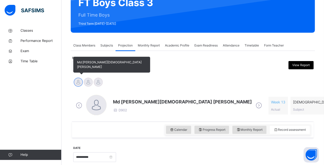
scroll to position [57, 0]
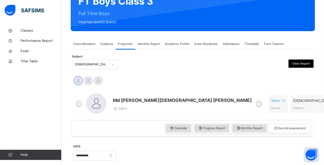
click at [114, 98] on span "Md Abarar Islam Ayash" at bounding box center [182, 100] width 139 height 7
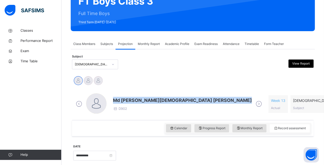
click at [114, 98] on span "Md Abarar Islam Ayash" at bounding box center [182, 100] width 139 height 7
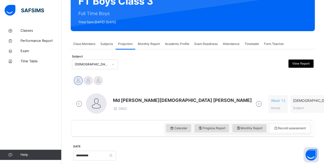
click at [150, 47] on div "Monthly Report" at bounding box center [148, 44] width 27 height 10
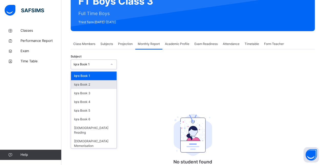
drag, startPoint x: 84, startPoint y: 67, endPoint x: 77, endPoint y: 88, distance: 22.9
click at [84, 67] on div "Iqra Book 1" at bounding box center [89, 65] width 36 height 8
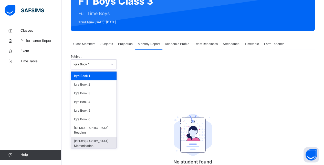
click at [81, 137] on div "Quran Memorisation" at bounding box center [94, 143] width 46 height 13
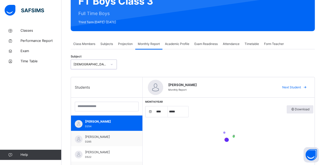
select select "****"
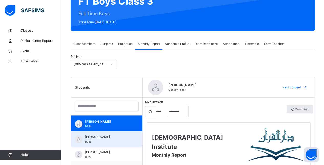
click at [80, 140] on img at bounding box center [79, 140] width 8 height 8
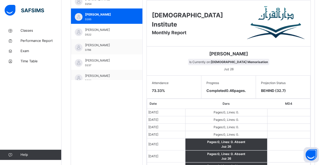
scroll to position [146, 0]
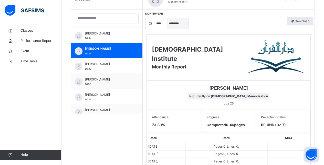
click at [175, 28] on select "***** ******** ***** ***** *** **** **** ****** ********* ******* ******** ****…" at bounding box center [178, 23] width 20 height 11
click at [168, 18] on select "***** ******** ***** ***** *** **** **** ****** ********* ******* ******** ****…" at bounding box center [178, 23] width 20 height 11
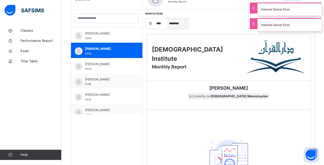
drag, startPoint x: 178, startPoint y: 23, endPoint x: 178, endPoint y: 28, distance: 5.4
click at [177, 24] on select "***** ******** ***** ***** *** **** **** ****** ********* ******* ******** ****…" at bounding box center [178, 23] width 20 height 11
select select "*"
click at [168, 18] on select "***** ******** ***** ***** *** **** **** ****** ********* ******* ******** ****…" at bounding box center [178, 23] width 20 height 11
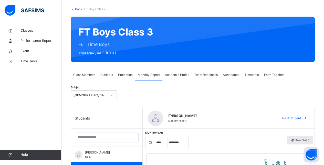
scroll to position [23, 0]
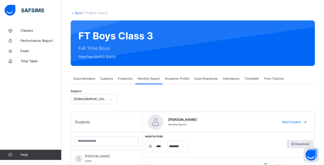
click at [120, 76] on div "Projection" at bounding box center [125, 79] width 20 height 10
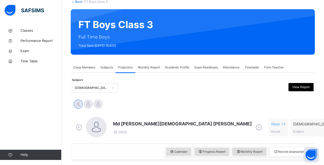
click at [107, 93] on div "Quran Reading (007)" at bounding box center [95, 88] width 46 height 10
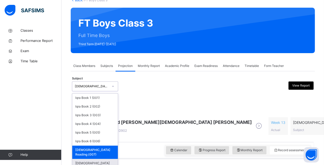
click at [90, 155] on div "Iqra Book 1 (001) Iqra Book 2 (002) Iqra Book 3 (003) Iqra Book 4 (004) Iqra Bo…" at bounding box center [95, 132] width 46 height 77
click at [90, 159] on div "Quran Memorisation (008)" at bounding box center [95, 165] width 46 height 13
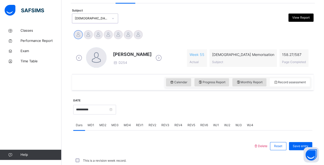
scroll to position [107, 0]
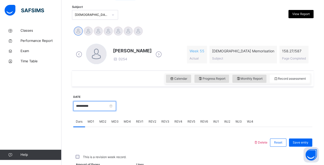
click at [93, 107] on input "**********" at bounding box center [94, 106] width 43 height 10
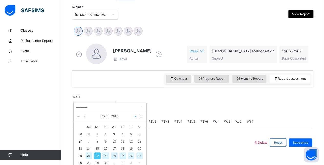
click at [134, 116] on link at bounding box center [135, 116] width 4 height 9
click at [122, 132] on div "2" at bounding box center [122, 134] width 7 height 7
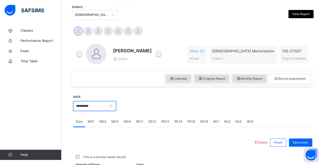
click at [81, 110] on input "**********" at bounding box center [94, 106] width 43 height 10
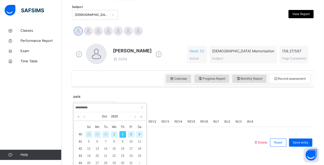
click at [112, 133] on div "1" at bounding box center [114, 134] width 7 height 7
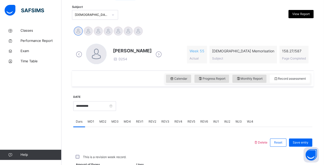
click at [97, 111] on div "**********" at bounding box center [94, 106] width 43 height 22
click at [97, 111] on input "**********" at bounding box center [94, 106] width 43 height 10
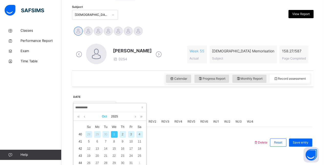
click at [102, 117] on link "Oct" at bounding box center [104, 116] width 9 height 9
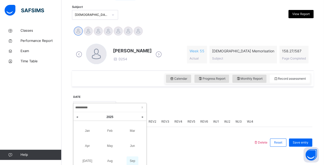
click at [136, 160] on link "Sep" at bounding box center [132, 161] width 12 height 9
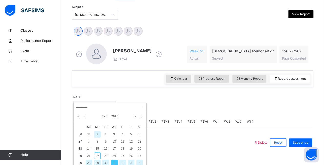
click at [104, 162] on div "30" at bounding box center [105, 163] width 7 height 7
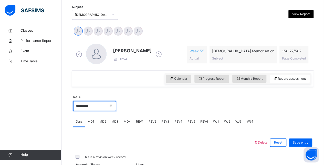
drag, startPoint x: 88, startPoint y: 104, endPoint x: 87, endPoint y: 106, distance: 2.9
click at [87, 106] on input "**********" at bounding box center [94, 106] width 43 height 10
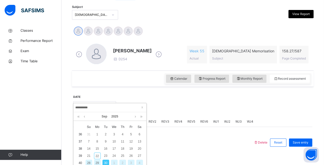
click at [139, 156] on div "27" at bounding box center [139, 156] width 7 height 7
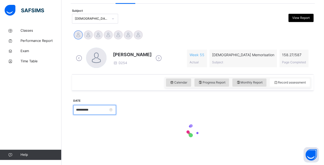
click at [93, 107] on input "**********" at bounding box center [94, 110] width 43 height 10
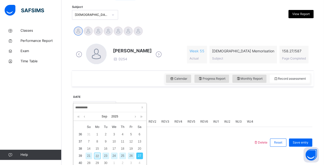
click at [122, 155] on div "25" at bounding box center [122, 156] width 7 height 7
type input "**********"
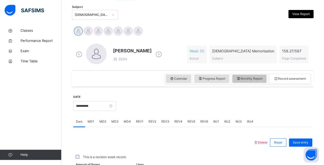
click at [252, 75] on div "Monthly Report" at bounding box center [249, 79] width 34 height 8
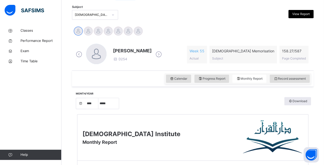
select select "****"
select select "*"
drag, startPoint x: 320, startPoint y: 50, endPoint x: 327, endPoint y: 61, distance: 13.6
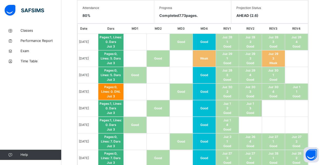
scroll to position [0, 0]
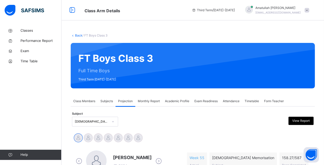
click at [161, 159] on icon at bounding box center [158, 162] width 9 height 8
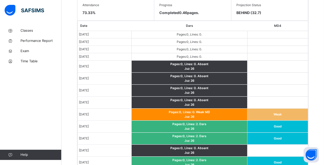
scroll to position [294, 0]
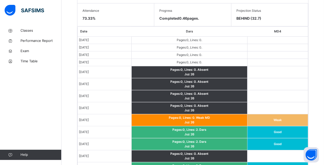
click at [307, 143] on td "Good" at bounding box center [277, 144] width 61 height 12
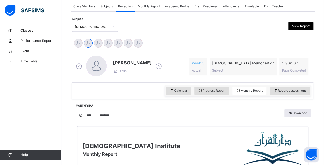
scroll to position [95, 0]
click at [297, 90] on span "Record assessment" at bounding box center [289, 91] width 32 height 5
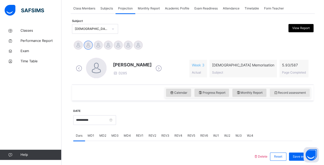
scroll to position [91, 0]
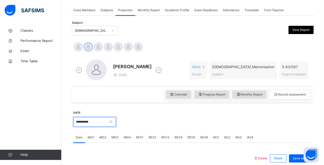
click at [98, 122] on input "**********" at bounding box center [94, 122] width 43 height 10
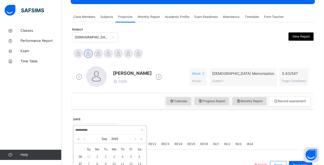
scroll to position [84, 0]
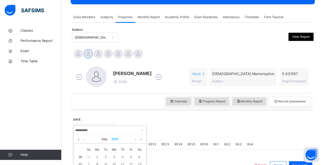
click at [116, 140] on link "2025" at bounding box center [114, 139] width 11 height 9
click at [106, 139] on span "2020 - 2029" at bounding box center [109, 140] width 15 height 4
click at [86, 151] on link "1990-1999" at bounding box center [87, 153] width 22 height 9
click at [113, 138] on div "1900 - 1999" at bounding box center [110, 139] width 68 height 9
click at [142, 139] on link at bounding box center [142, 139] width 8 height 9
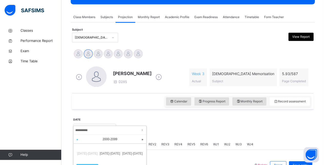
click at [76, 138] on link at bounding box center [77, 139] width 8 height 9
click at [107, 153] on link "1900-1909" at bounding box center [110, 153] width 22 height 9
click at [113, 154] on link "1900" at bounding box center [110, 153] width 12 height 9
click at [115, 140] on link "1900" at bounding box center [114, 139] width 11 height 9
click at [106, 139] on span "1900 - 1909" at bounding box center [109, 140] width 15 height 4
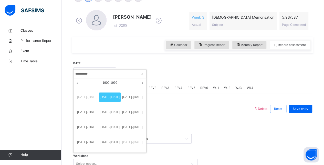
scroll to position [141, 0]
click at [86, 143] on link "1980-1989" at bounding box center [87, 142] width 22 height 9
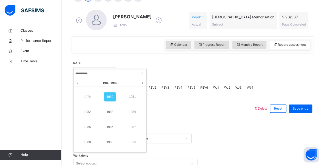
click at [112, 96] on link "1980" at bounding box center [110, 96] width 12 height 9
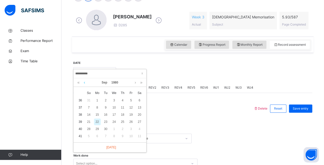
click at [83, 82] on link at bounding box center [84, 82] width 4 height 9
click at [115, 82] on link "1980" at bounding box center [114, 82] width 11 height 9
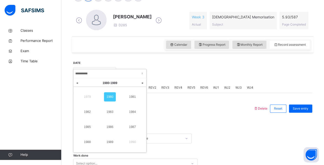
click at [114, 115] on link "1983" at bounding box center [110, 111] width 12 height 9
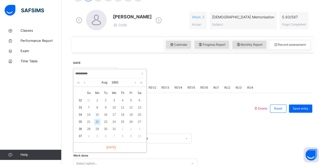
click at [84, 85] on link at bounding box center [84, 82] width 4 height 9
click at [84, 86] on link at bounding box center [84, 82] width 4 height 9
click at [114, 84] on link "1983" at bounding box center [114, 82] width 11 height 9
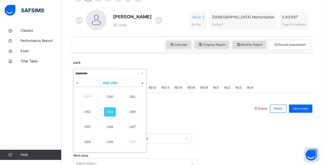
click at [105, 83] on span "1980 - 1989" at bounding box center [109, 83] width 15 height 4
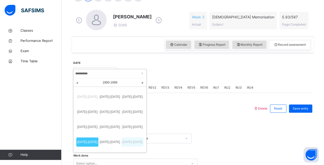
click at [127, 140] on link "2000-2009" at bounding box center [132, 142] width 22 height 9
click at [95, 113] on link "2020-2029" at bounding box center [87, 111] width 22 height 9
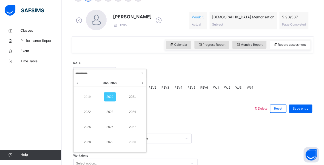
click at [86, 127] on link "2025" at bounding box center [87, 127] width 12 height 9
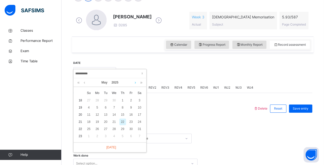
click at [137, 83] on link at bounding box center [135, 82] width 4 height 9
click at [136, 83] on link at bounding box center [135, 82] width 4 height 9
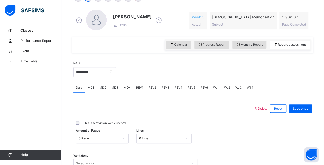
click at [109, 151] on div "Work done Select option..." at bounding box center [192, 161] width 239 height 30
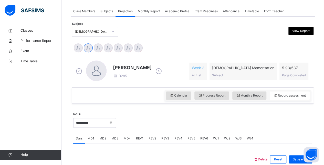
scroll to position [90, 0]
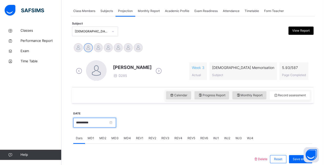
click at [106, 124] on input "**********" at bounding box center [94, 123] width 43 height 10
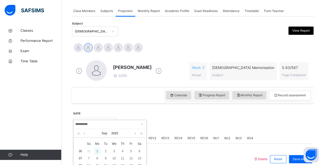
click at [97, 151] on div "1" at bounding box center [97, 151] width 7 height 7
type input "**********"
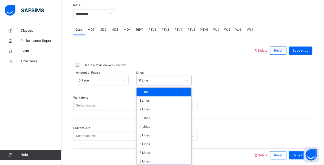
scroll to position [200, 0]
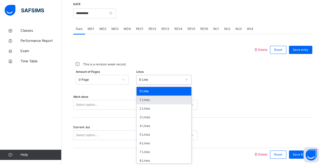
click at [151, 100] on div "1 Lines" at bounding box center [163, 100] width 55 height 9
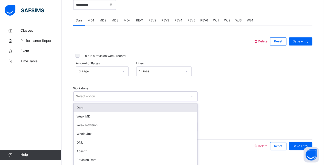
scroll to position [218, 0]
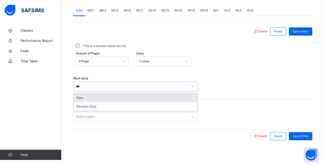
type input "****"
click at [89, 100] on div "Dars" at bounding box center [135, 98] width 124 height 9
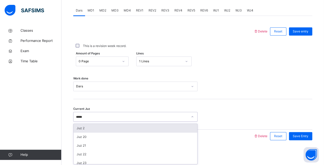
type input "******"
click at [141, 126] on div "Juz 26" at bounding box center [135, 128] width 124 height 9
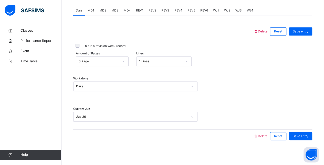
click at [309, 40] on div "This is a revision week record." at bounding box center [192, 46] width 239 height 16
drag, startPoint x: 308, startPoint y: 26, endPoint x: 308, endPoint y: 19, distance: 6.9
click at [308, 19] on div "Delete Reset Save entry This is a revision week record. Amount of Pages 0 Page …" at bounding box center [192, 79] width 239 height 127
click at [307, 24] on div "Delete Reset Save entry This is a revision week record. Amount of Pages 0 Page …" at bounding box center [192, 79] width 239 height 127
click at [306, 29] on span "Save entry" at bounding box center [300, 31] width 16 height 5
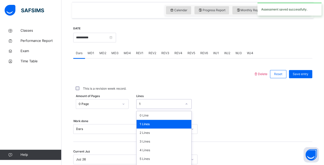
click at [157, 101] on div "option 1 Lines focused, 2 of 16. 16 results available. Use Up and Down to choos…" at bounding box center [163, 104] width 55 height 10
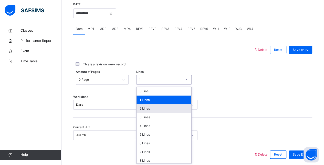
click at [156, 107] on div "2 Lines" at bounding box center [163, 108] width 55 height 9
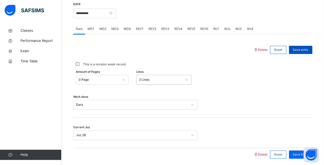
click at [310, 47] on div "Save entry" at bounding box center [300, 50] width 23 height 8
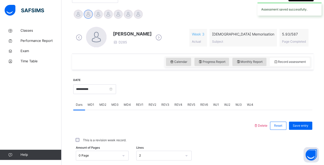
scroll to position [120, 0]
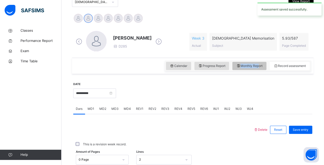
click at [260, 66] on div "Calendar Progress Report Monthly Report Record assessment" at bounding box center [238, 66] width 146 height 11
click at [261, 66] on span "Monthly Report" at bounding box center [249, 66] width 26 height 5
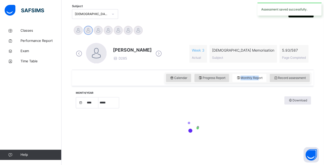
select select "****"
select select "*"
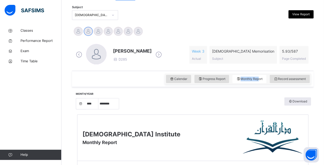
scroll to position [103, 0]
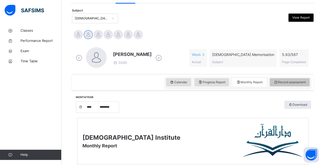
click at [280, 80] on div "Calendar Progress Report Monthly Report Record assessment" at bounding box center [238, 82] width 146 height 11
click at [278, 80] on icon at bounding box center [275, 82] width 4 height 5
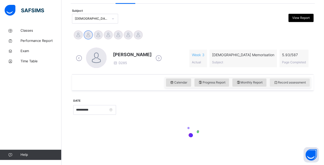
scroll to position [103, 0]
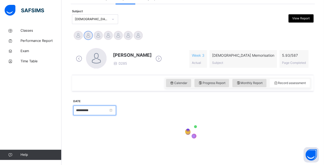
click at [77, 110] on input "**********" at bounding box center [94, 111] width 43 height 10
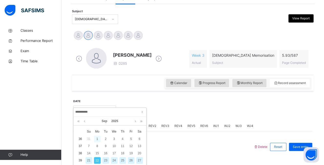
click at [96, 139] on div "1" at bounding box center [97, 139] width 7 height 7
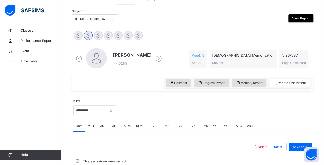
click at [126, 126] on span "MD4" at bounding box center [127, 126] width 7 height 5
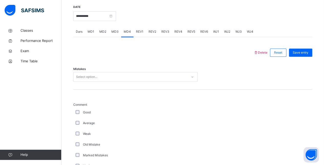
scroll to position [198, 0]
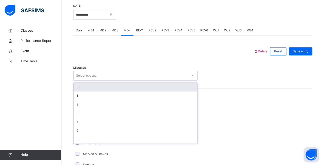
click at [154, 75] on div "Select option..." at bounding box center [130, 76] width 114 height 8
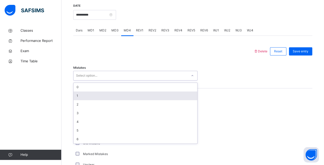
click at [100, 97] on div "1" at bounding box center [135, 96] width 124 height 9
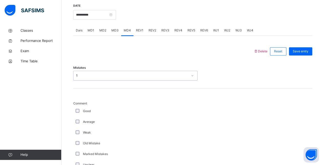
click at [77, 118] on div "Average" at bounding box center [137, 122] width 128 height 11
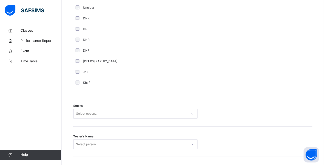
scroll to position [357, 0]
drag, startPoint x: 160, startPoint y: 107, endPoint x: 156, endPoint y: 110, distance: 5.1
click at [157, 109] on div "Stucks Select option..." at bounding box center [192, 110] width 239 height 30
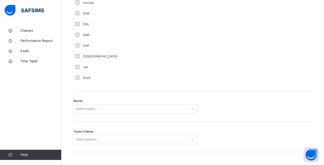
click at [143, 114] on div "Select option..." at bounding box center [135, 109] width 124 height 10
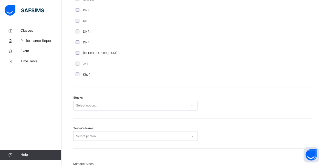
scroll to position [365, 0]
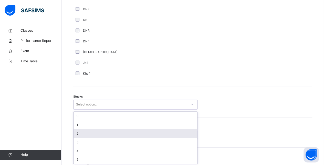
click at [104, 131] on div "2" at bounding box center [135, 133] width 124 height 9
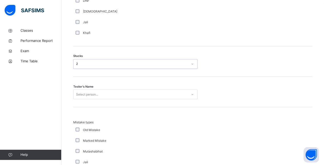
click at [104, 99] on div "Select person..." at bounding box center [135, 95] width 124 height 10
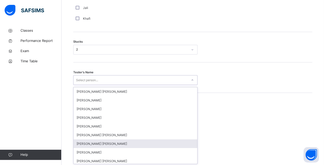
scroll to position [0, 0]
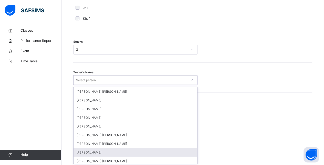
click at [99, 149] on div "IMAZ AHMED MALIK" at bounding box center [135, 152] width 124 height 9
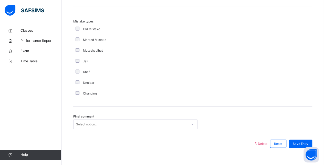
scroll to position [507, 0]
click at [234, 69] on div "Mistake types Old Mistake Marked Mistake Mutashabihat Jali Khafi Unclear Changi…" at bounding box center [192, 59] width 239 height 80
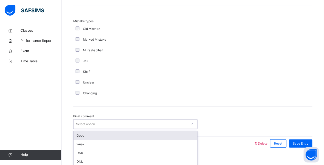
scroll to position [514, 0]
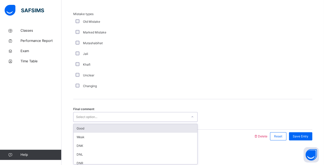
click at [92, 123] on div "Final comment option Good focused, 1 of 6. 6 results available. Use Up and Down…" at bounding box center [192, 115] width 239 height 30
drag, startPoint x: 90, startPoint y: 123, endPoint x: 89, endPoint y: 126, distance: 2.9
click at [89, 126] on div "Good" at bounding box center [135, 128] width 124 height 9
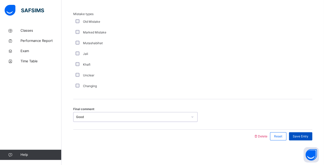
click at [305, 136] on span "Save Entry" at bounding box center [300, 136] width 16 height 5
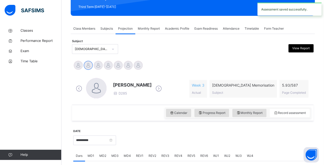
scroll to position [72, 0]
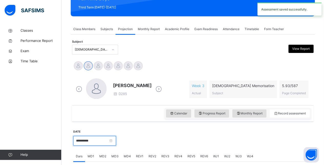
click at [105, 145] on input "**********" at bounding box center [94, 141] width 43 height 10
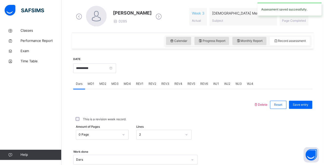
scroll to position [145, 0]
click at [110, 72] on input "**********" at bounding box center [94, 68] width 43 height 10
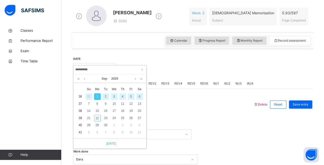
click at [111, 145] on link "Today" at bounding box center [110, 143] width 12 height 5
type input "**********"
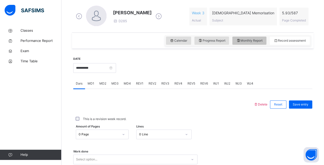
click at [261, 41] on span "Monthly Report" at bounding box center [249, 40] width 26 height 5
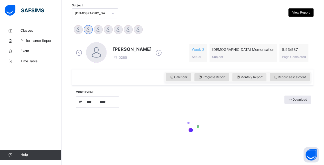
select select "****"
select select "*"
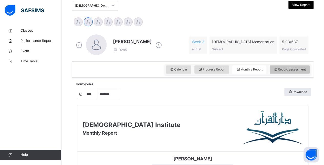
click at [287, 73] on div "Record assessment" at bounding box center [289, 70] width 40 height 8
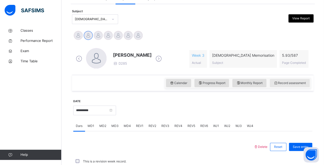
scroll to position [116, 0]
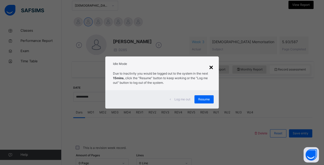
click at [211, 72] on div "×" at bounding box center [211, 67] width 5 height 11
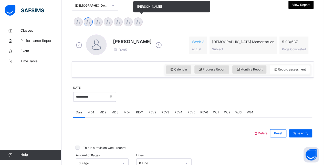
click at [142, 23] on div at bounding box center [138, 21] width 9 height 9
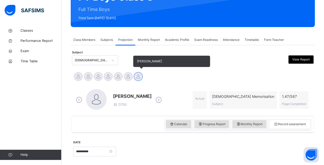
scroll to position [62, 0]
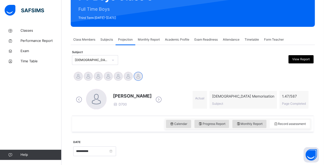
click at [180, 97] on div "Idris Boquizada D700 Actual Quran Memorisation Subject 1.47 / 587 Page Completed" at bounding box center [192, 100] width 236 height 22
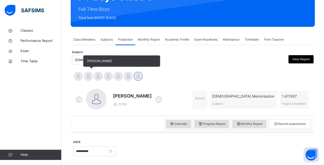
click at [88, 77] on div at bounding box center [88, 76] width 9 height 9
click at [78, 79] on div at bounding box center [78, 76] width 9 height 9
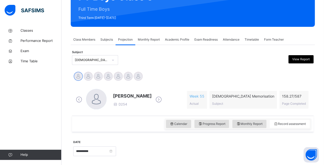
click at [161, 101] on icon at bounding box center [158, 100] width 9 height 8
click at [119, 95] on span "Ahmed Selami" at bounding box center [132, 96] width 39 height 7
drag, startPoint x: 169, startPoint y: 76, endPoint x: 166, endPoint y: 71, distance: 6.2
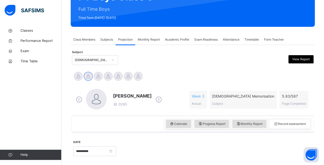
click at [166, 71] on div "Abubakr Adem Ali Ahmed Selami Aminah Cruse Ammar Osman Ibrahim Haydar Ibrahim Y…" at bounding box center [192, 77] width 241 height 14
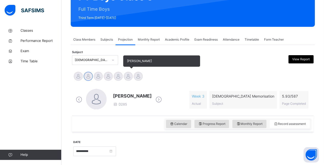
click at [128, 77] on div at bounding box center [128, 76] width 9 height 9
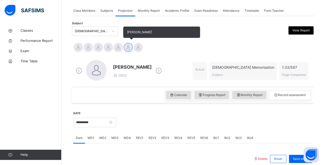
scroll to position [190, 0]
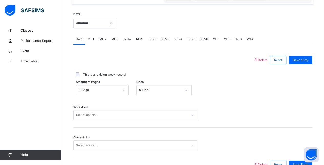
click at [126, 39] on span "MD4" at bounding box center [127, 39] width 7 height 5
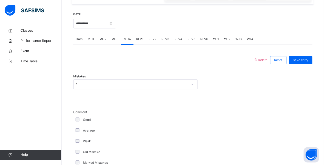
click at [136, 130] on div "Average" at bounding box center [136, 130] width 125 height 5
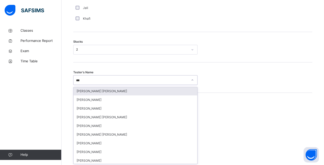
scroll to position [0, 0]
type input "****"
click at [98, 91] on div "Ammar Osman" at bounding box center [135, 91] width 124 height 9
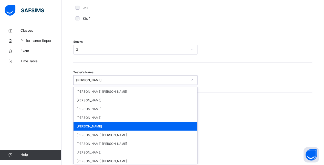
click at [239, 117] on div "Mistake types Old Mistake Marked Mistake Mutashabihat Jali Khafi Unclear Changi…" at bounding box center [192, 146] width 239 height 80
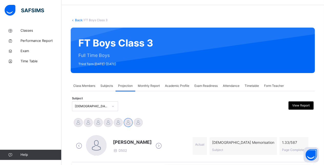
scroll to position [15, 0]
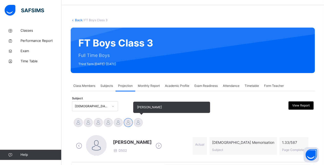
click at [141, 124] on div at bounding box center [138, 122] width 9 height 9
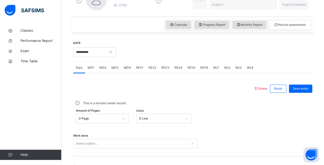
scroll to position [160, 0]
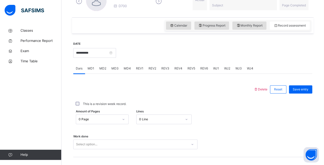
click at [110, 71] on div "MD3" at bounding box center [115, 68] width 12 height 10
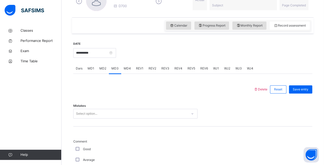
click at [116, 69] on span "MD3" at bounding box center [114, 68] width 7 height 5
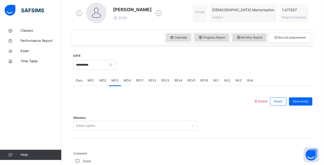
scroll to position [136, 0]
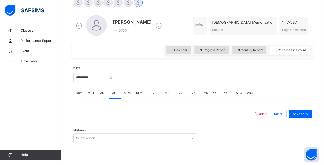
click at [125, 91] on span "MD4" at bounding box center [127, 93] width 7 height 5
click at [140, 84] on div at bounding box center [213, 77] width 191 height 22
click at [154, 83] on div at bounding box center [213, 77] width 191 height 22
click at [151, 81] on div at bounding box center [213, 77] width 191 height 22
click at [123, 89] on div "MD4" at bounding box center [127, 93] width 12 height 10
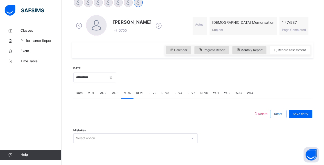
click at [156, 81] on div at bounding box center [213, 77] width 191 height 22
click at [165, 92] on span "REV3" at bounding box center [165, 93] width 8 height 5
click at [166, 92] on span "REV3" at bounding box center [165, 93] width 8 height 5
click at [154, 90] on div "REV2" at bounding box center [152, 93] width 13 height 10
click at [146, 91] on div "REV2" at bounding box center [152, 93] width 13 height 10
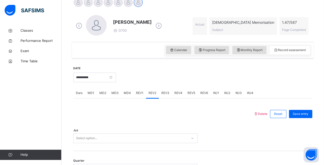
click at [128, 92] on span "MD4" at bounding box center [127, 93] width 7 height 5
click at [93, 149] on div "Mistakes Select option..." at bounding box center [192, 136] width 239 height 30
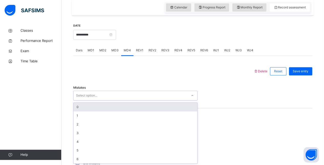
scroll to position [179, 0]
click at [104, 93] on div "Select option..." at bounding box center [130, 96] width 114 height 8
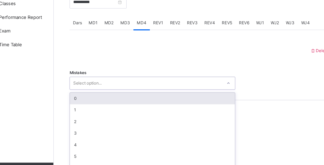
scroll to position [184, 0]
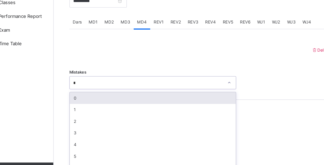
type input "*"
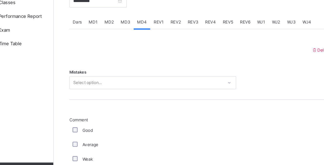
click at [187, 68] on div at bounding box center [163, 65] width 175 height 13
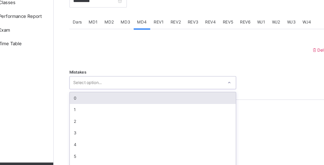
click at [127, 88] on div "Select option..." at bounding box center [130, 90] width 114 height 8
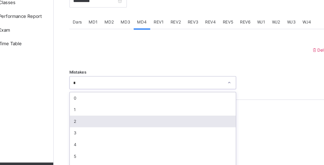
type input "*"
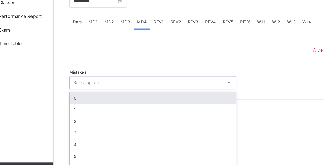
click at [129, 86] on div "Select option..." at bounding box center [130, 90] width 114 height 8
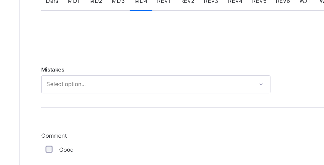
drag, startPoint x: 129, startPoint y: 87, endPoint x: 110, endPoint y: 103, distance: 24.8
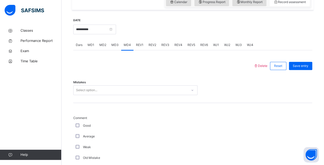
click at [116, 90] on div "Select option..." at bounding box center [130, 90] width 114 height 8
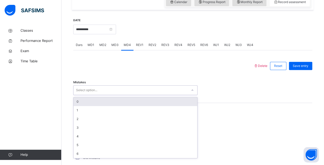
click at [107, 102] on div "0" at bounding box center [135, 101] width 124 height 9
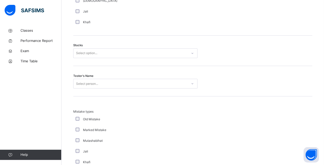
scroll to position [418, 0]
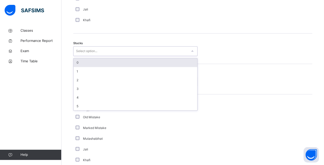
click at [135, 53] on div "Select option..." at bounding box center [130, 51] width 114 height 8
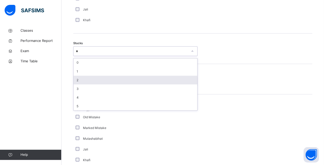
type input "*"
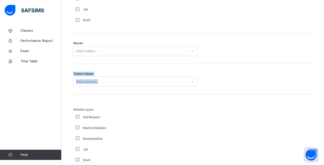
drag, startPoint x: 248, startPoint y: 84, endPoint x: 124, endPoint y: 47, distance: 129.4
click at [124, 47] on div "Delete Reset Save entry Mistakes 0 Comment Good Average Weak Old Mistake Marked…" at bounding box center [192, 32] width 239 height 414
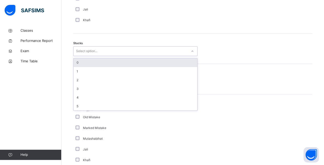
drag, startPoint x: 124, startPoint y: 47, endPoint x: 123, endPoint y: 64, distance: 16.9
click at [123, 56] on div "option 0 focused, 1 of 6. 6 results available. Use Up and Down to choose option…" at bounding box center [135, 51] width 124 height 10
click at [123, 64] on div "0" at bounding box center [135, 62] width 124 height 9
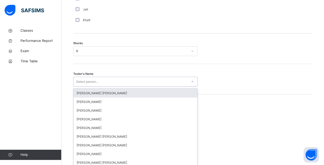
click at [112, 83] on div "Select person..." at bounding box center [130, 82] width 114 height 8
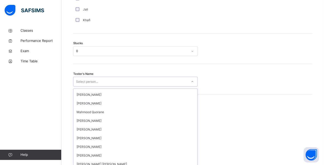
scroll to position [401, 0]
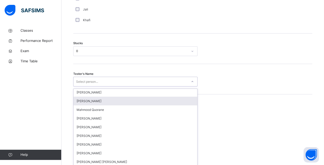
click at [146, 102] on div "Idris Boquizada" at bounding box center [135, 101] width 124 height 9
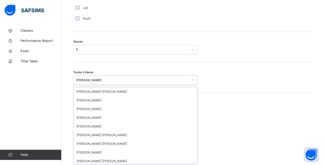
scroll to position [344, 0]
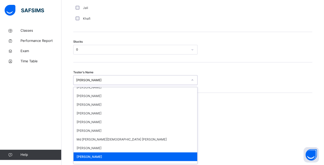
click at [140, 83] on div "Idris Boquizada" at bounding box center [130, 80] width 114 height 8
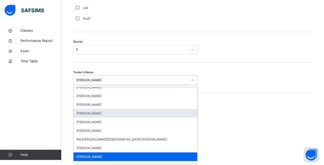
click at [124, 114] on div "Mohammed Abdullah" at bounding box center [135, 113] width 124 height 9
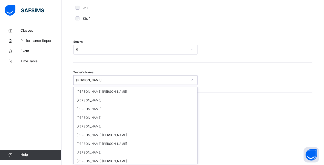
scroll to position [300, 0]
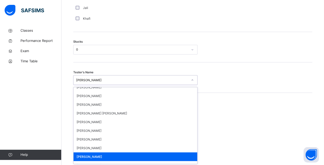
click at [123, 79] on div "Mohammed Abdullah" at bounding box center [132, 80] width 112 height 5
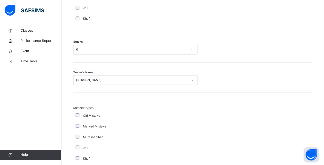
click at [126, 73] on div "Tester's Name Mohammed Abdullah" at bounding box center [192, 77] width 239 height 30
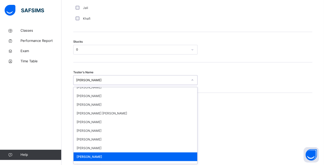
click at [115, 78] on div "Mohammed Abdullah" at bounding box center [132, 80] width 112 height 5
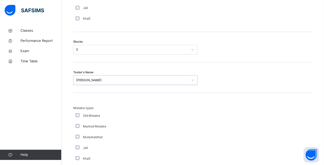
click at [115, 78] on div "Mohammed Abdullah" at bounding box center [132, 80] width 112 height 5
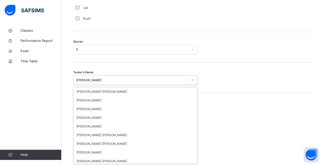
click at [115, 78] on div "Mohammed Abdullah" at bounding box center [132, 80] width 112 height 5
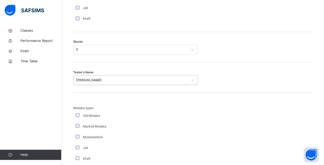
click at [115, 78] on div "Mohammed Abdullah" at bounding box center [132, 80] width 112 height 5
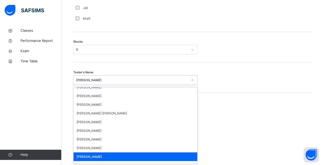
click at [115, 78] on div "Mohammed Abdullah" at bounding box center [132, 80] width 112 height 5
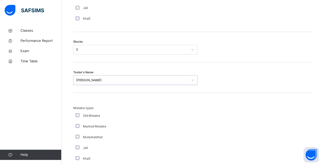
click at [107, 79] on div "Mohammed Abdullah" at bounding box center [132, 80] width 112 height 5
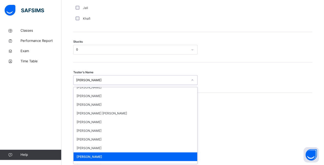
click at [107, 79] on div "Mohammed Abdullah" at bounding box center [132, 80] width 112 height 5
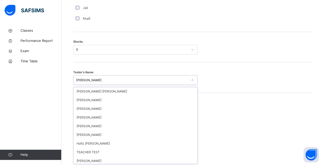
scroll to position [469, 0]
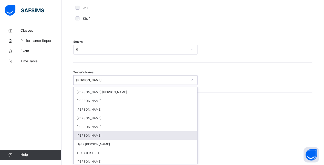
click at [146, 137] on div "Amatullah Ahmed" at bounding box center [135, 135] width 124 height 9
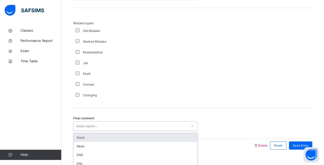
scroll to position [514, 0]
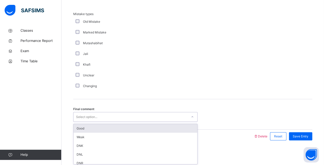
click at [125, 122] on div "option Good focused, 1 of 6. 6 results available. Use Up and Down to choose opt…" at bounding box center [135, 117] width 124 height 10
click at [123, 127] on div "Good" at bounding box center [135, 128] width 124 height 9
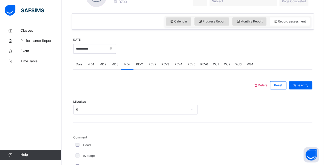
scroll to position [164, 0]
click at [303, 83] on span "Save entry" at bounding box center [300, 85] width 16 height 5
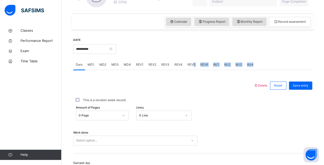
drag, startPoint x: 196, startPoint y: 72, endPoint x: 190, endPoint y: 61, distance: 12.2
click at [190, 61] on div "Dars MD1 MD2 MD3 MD4 REV1 REV2 REV3 REV4 REV5 REV6 WJ1 WJ2 WJ3 WJ4 Dars More Op…" at bounding box center [192, 129] width 239 height 138
click at [190, 61] on div "REV5" at bounding box center [191, 65] width 13 height 10
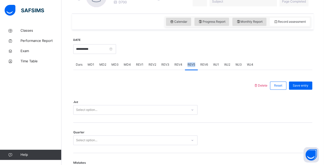
click at [190, 61] on div "REV5" at bounding box center [191, 65] width 13 height 10
click at [80, 64] on span "Dars" at bounding box center [79, 64] width 7 height 5
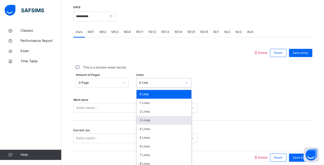
click at [148, 88] on div "option 3 Lines focused, 4 of 16. 16 results available. Use Up and Down to choos…" at bounding box center [163, 83] width 55 height 10
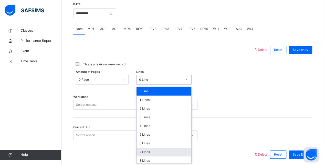
click at [146, 148] on div "7 Lines" at bounding box center [163, 152] width 55 height 9
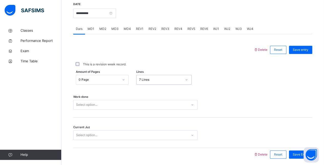
scroll to position [218, 0]
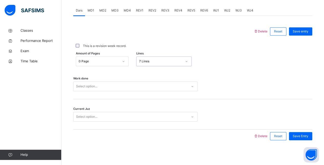
click at [106, 91] on div "Select option..." at bounding box center [135, 87] width 124 height 10
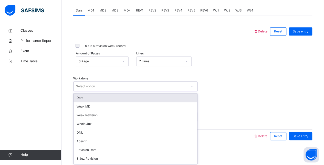
click at [106, 96] on div "Dars" at bounding box center [135, 98] width 124 height 9
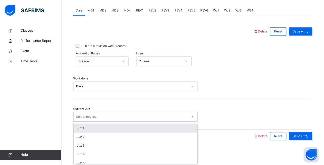
click at [107, 116] on div "Select option..." at bounding box center [130, 117] width 114 height 8
type input "******"
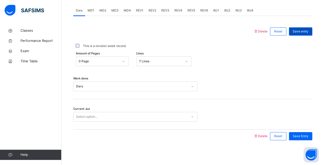
click at [299, 30] on span "Save entry" at bounding box center [300, 31] width 16 height 5
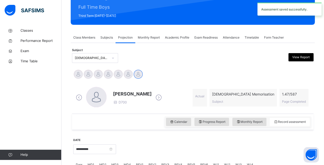
scroll to position [66, 0]
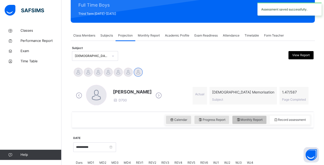
click at [253, 117] on div "Monthly Report" at bounding box center [249, 120] width 34 height 8
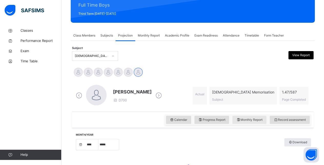
select select "****"
select select "*"
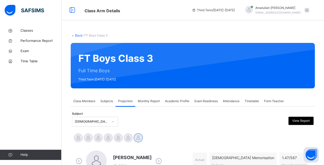
scroll to position [57, 0]
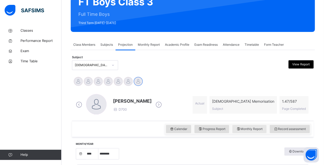
click at [248, 128] on span "Monthly Report" at bounding box center [249, 129] width 26 height 5
click at [209, 129] on span "Progress Report" at bounding box center [211, 129] width 27 height 5
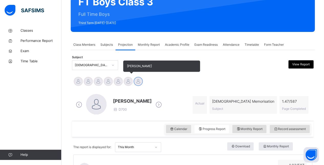
click at [127, 80] on div at bounding box center [128, 81] width 9 height 9
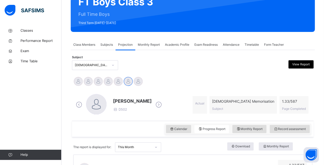
click at [108, 45] on span "Subjects" at bounding box center [106, 44] width 13 height 5
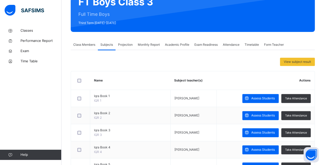
click at [127, 43] on span "Projection" at bounding box center [125, 44] width 15 height 5
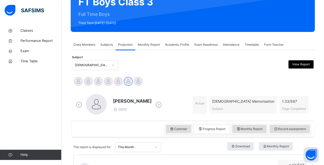
click at [202, 115] on div "Ibrahim Yusuf D502 Actual Quran Memorisation Subject 1.33 / 587 Page Completed" at bounding box center [192, 105] width 236 height 22
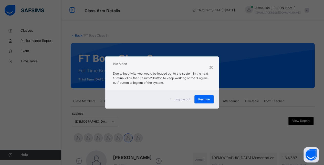
click at [26, 116] on div "× Idle Mode Due to inactivity you would be logged out to the system in the next…" at bounding box center [162, 82] width 324 height 165
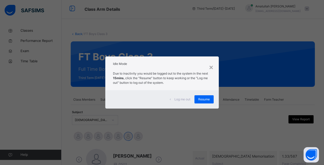
click at [187, 102] on div "Log me out" at bounding box center [180, 99] width 28 height 8
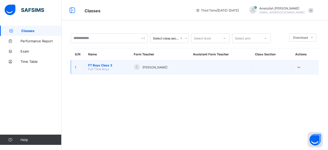
click at [94, 65] on span "FT Boys Class 3" at bounding box center [107, 65] width 38 height 4
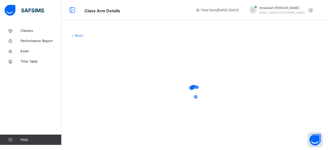
click at [101, 64] on div at bounding box center [195, 91] width 248 height 97
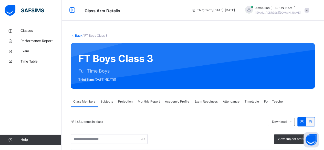
click at [122, 101] on span "Projection" at bounding box center [125, 101] width 15 height 5
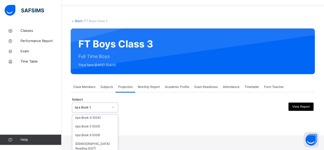
scroll to position [39, 0]
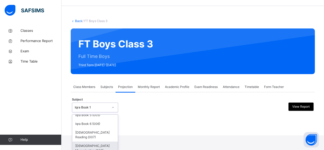
click at [98, 144] on div "[DEMOGRAPHIC_DATA] Memorisation (008)" at bounding box center [95, 147] width 46 height 13
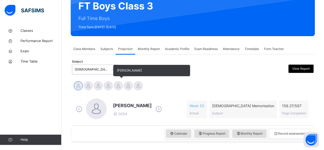
click at [116, 85] on div at bounding box center [118, 85] width 9 height 9
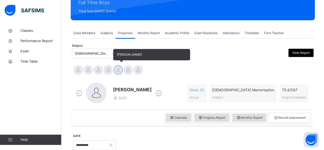
scroll to position [83, 0]
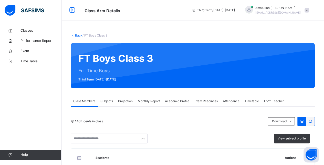
click at [124, 99] on span "Projection" at bounding box center [125, 101] width 15 height 5
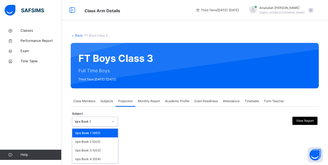
click at [106, 119] on div "Iqra Book 1" at bounding box center [92, 121] width 34 height 5
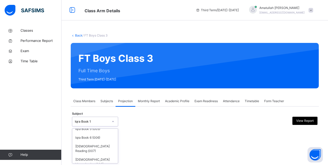
scroll to position [39, 0]
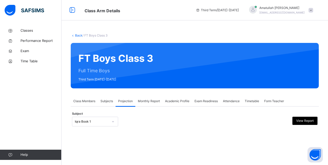
click at [105, 164] on div "Back / FT Boys Class 3 FT Boys Class 3 Full Time Boys Third Term 2024-2025 Clas…" at bounding box center [194, 82] width 266 height 165
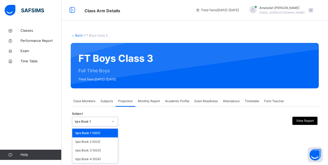
drag, startPoint x: 111, startPoint y: 122, endPoint x: 111, endPoint y: 136, distance: 14.3
click at [110, 122] on div at bounding box center [112, 122] width 9 height 8
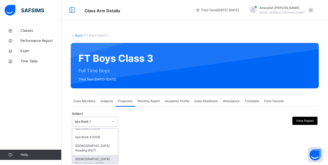
click at [94, 156] on div "[DEMOGRAPHIC_DATA] Memorisation (008)" at bounding box center [95, 161] width 46 height 13
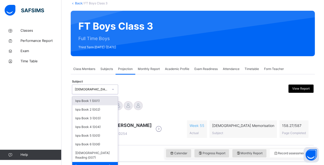
scroll to position [35, 0]
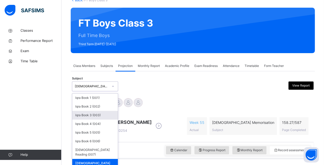
click at [201, 91] on div at bounding box center [223, 87] width 58 height 10
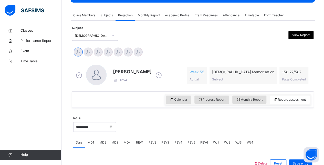
scroll to position [86, 0]
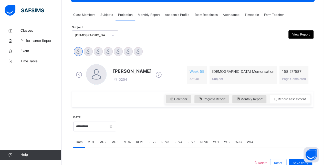
click at [162, 77] on icon at bounding box center [158, 75] width 9 height 8
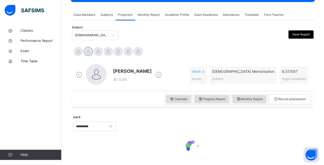
drag, startPoint x: 162, startPoint y: 77, endPoint x: 154, endPoint y: 72, distance: 10.1
click at [162, 77] on div "Ahmed Selami D285 Week 4 Actual Quran Memorisation Subject 6.07 / 587 Page Comp…" at bounding box center [192, 75] width 236 height 22
click at [154, 71] on span at bounding box center [158, 75] width 9 height 10
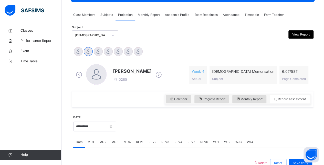
click at [154, 74] on icon at bounding box center [158, 75] width 9 height 8
click at [154, 76] on icon at bounding box center [158, 75] width 9 height 8
click at [129, 71] on span "[PERSON_NAME]" at bounding box center [132, 71] width 39 height 7
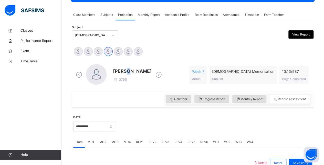
click at [129, 70] on span "[PERSON_NAME]" at bounding box center [132, 71] width 39 height 7
click at [129, 69] on span "[PERSON_NAME]" at bounding box center [132, 71] width 39 height 7
click at [128, 72] on span "[PERSON_NAME]" at bounding box center [132, 71] width 39 height 7
click at [128, 71] on span "[PERSON_NAME]" at bounding box center [132, 71] width 39 height 7
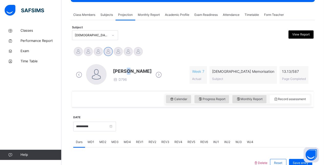
click at [128, 71] on span "[PERSON_NAME]" at bounding box center [132, 71] width 39 height 7
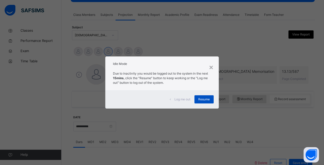
click at [206, 101] on span "Resume" at bounding box center [204, 99] width 12 height 5
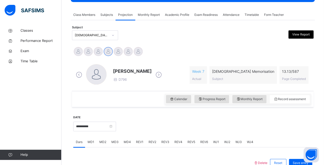
click at [250, 122] on div at bounding box center [213, 126] width 191 height 22
click at [268, 127] on div at bounding box center [213, 126] width 191 height 22
drag, startPoint x: 275, startPoint y: 127, endPoint x: 280, endPoint y: 127, distance: 4.6
click at [279, 127] on div at bounding box center [213, 126] width 191 height 22
click at [281, 127] on div at bounding box center [213, 126] width 191 height 22
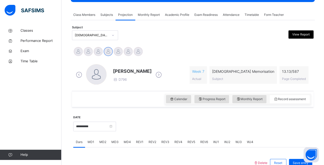
click at [281, 126] on div at bounding box center [213, 126] width 191 height 22
click at [281, 127] on div at bounding box center [213, 126] width 191 height 22
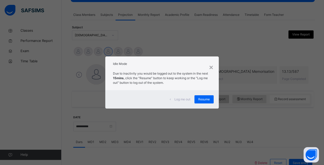
click at [209, 98] on span "Resume" at bounding box center [204, 99] width 12 height 5
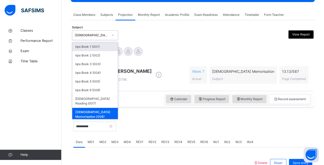
click at [108, 37] on div at bounding box center [113, 35] width 10 height 9
click at [108, 36] on div "[DEMOGRAPHIC_DATA] Memorisation (008)" at bounding box center [95, 35] width 46 height 10
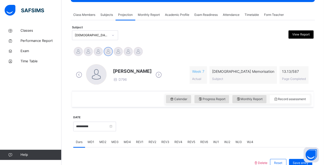
click at [154, 73] on icon at bounding box center [158, 75] width 9 height 8
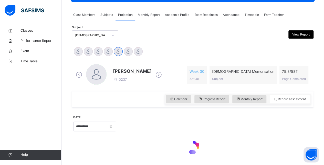
click at [130, 69] on span "[PERSON_NAME]" at bounding box center [132, 71] width 39 height 7
click at [130, 71] on span "[PERSON_NAME]" at bounding box center [132, 71] width 39 height 7
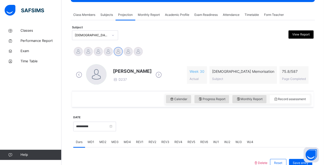
click at [130, 72] on span "[PERSON_NAME]" at bounding box center [132, 71] width 39 height 7
click at [129, 72] on span "[PERSON_NAME]" at bounding box center [132, 71] width 39 height 7
drag, startPoint x: 129, startPoint y: 72, endPoint x: 132, endPoint y: 67, distance: 6.0
click at [132, 67] on div "Ibrahim Haydar D237" at bounding box center [118, 75] width 89 height 22
click at [133, 66] on div "Ibrahim Haydar D237" at bounding box center [118, 75] width 89 height 22
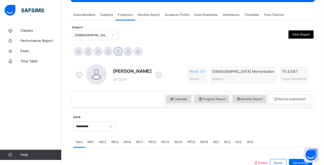
click at [133, 67] on div "Ibrahim Haydar D237" at bounding box center [118, 75] width 89 height 22
click at [131, 69] on span "Ibrahim Haydar" at bounding box center [132, 71] width 39 height 7
click at [130, 69] on span "Ibrahim Haydar" at bounding box center [132, 71] width 39 height 7
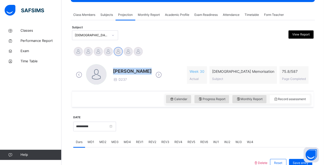
click at [129, 70] on span "Ibrahim Haydar" at bounding box center [132, 71] width 39 height 7
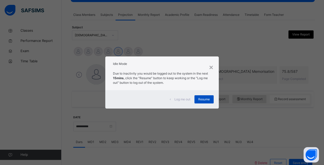
click at [204, 99] on span "Resume" at bounding box center [204, 99] width 12 height 5
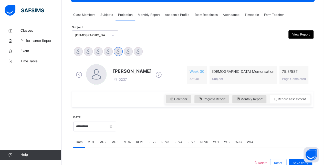
click at [130, 71] on span "Ibrahim Haydar" at bounding box center [132, 71] width 39 height 7
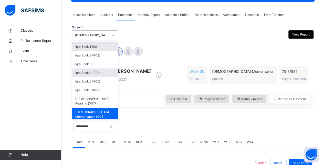
click at [79, 73] on div "Iqra Book 4 (004)" at bounding box center [95, 73] width 46 height 9
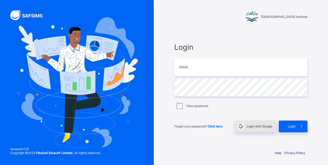
click at [252, 121] on div "Login with Google" at bounding box center [254, 127] width 41 height 12
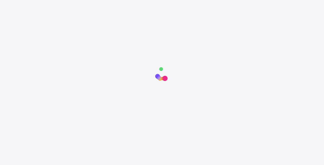
click at [17, 134] on div at bounding box center [162, 146] width 324 height 165
